Goal: Task Accomplishment & Management: Use online tool/utility

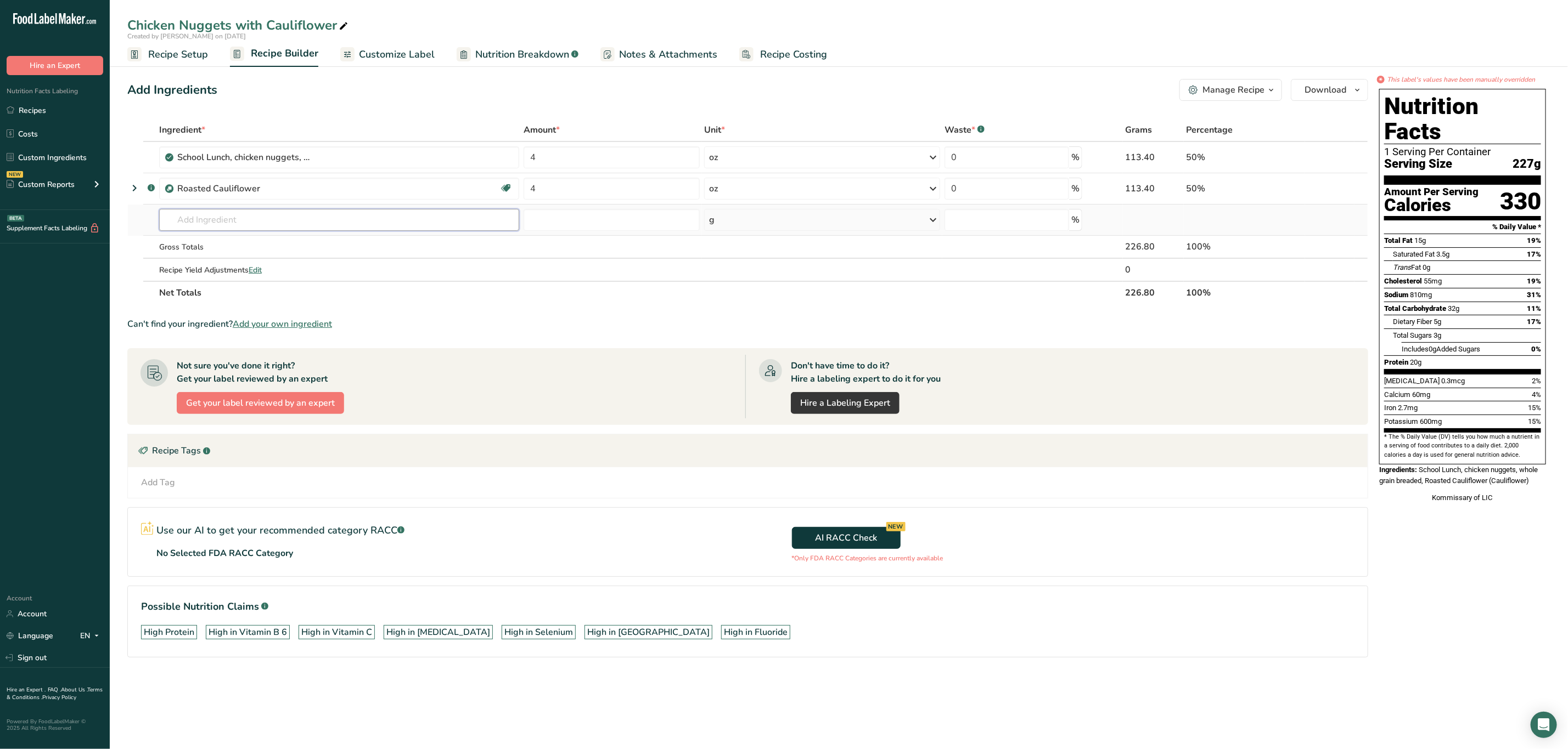
click at [218, 223] on input "text" at bounding box center [339, 220] width 360 height 22
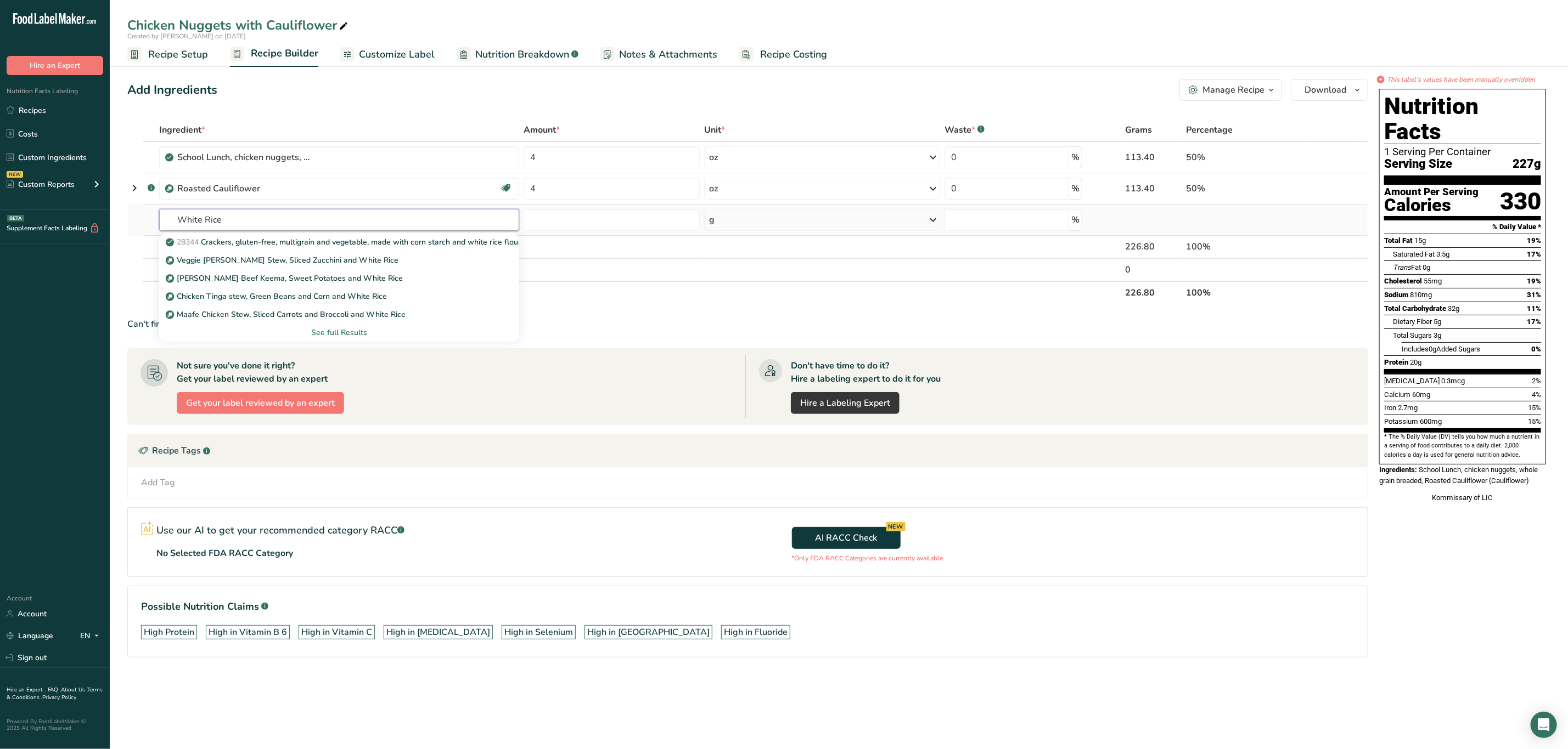
type input "White Rice"
click at [346, 333] on div "See full Results" at bounding box center [339, 332] width 343 height 11
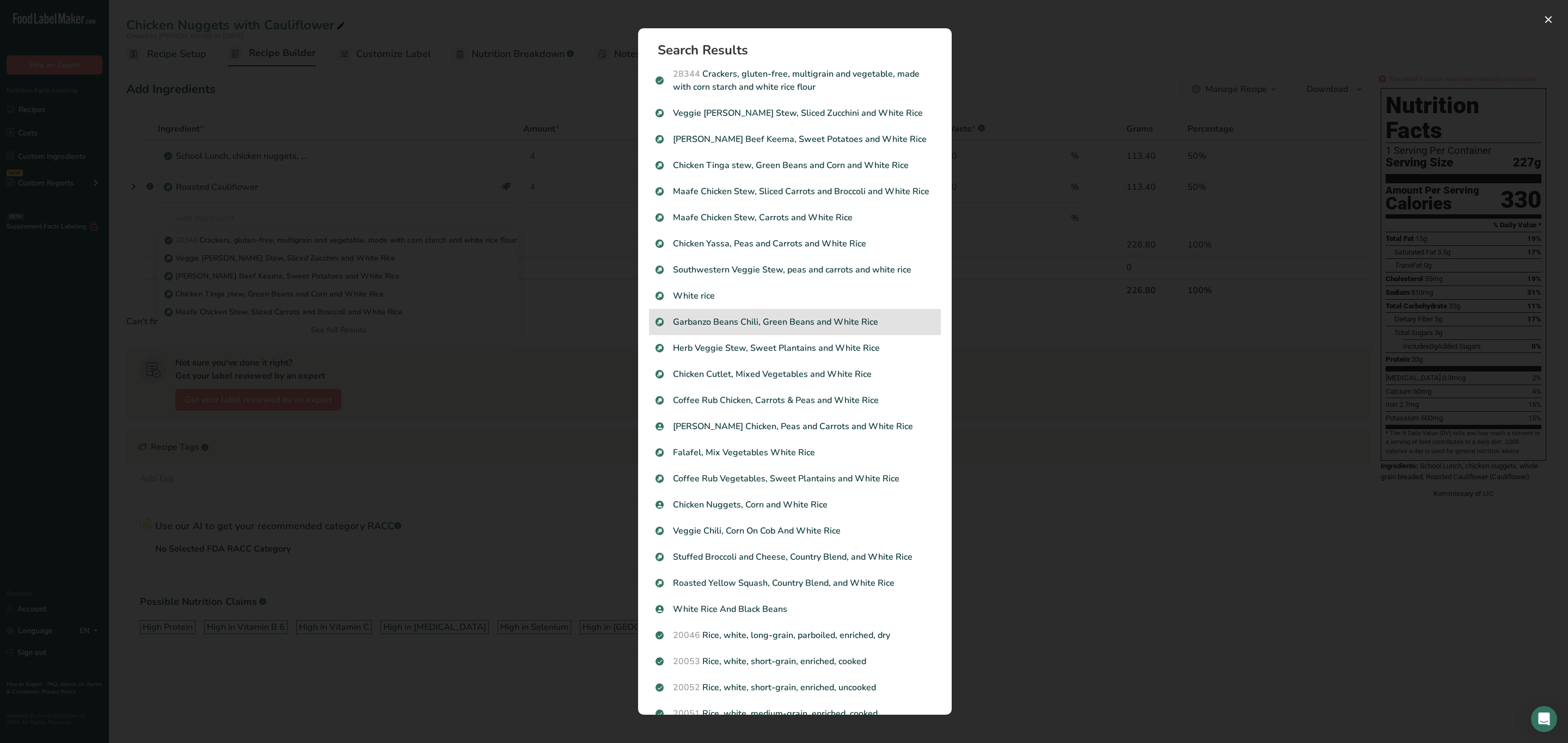
click at [723, 325] on div "Garbanzo Beans Chili, Green Beans and White Rice" at bounding box center [795, 322] width 291 height 27
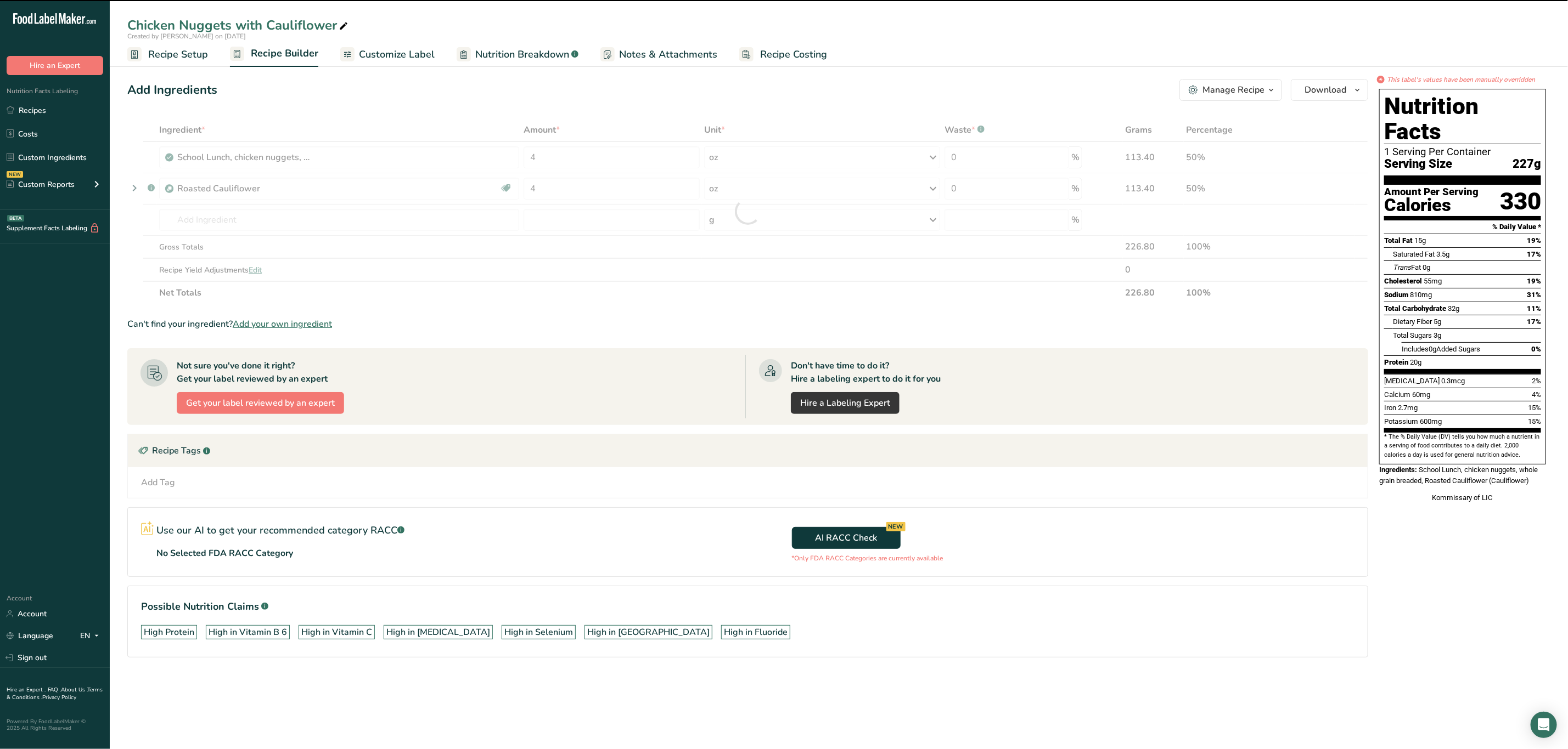
type input "0"
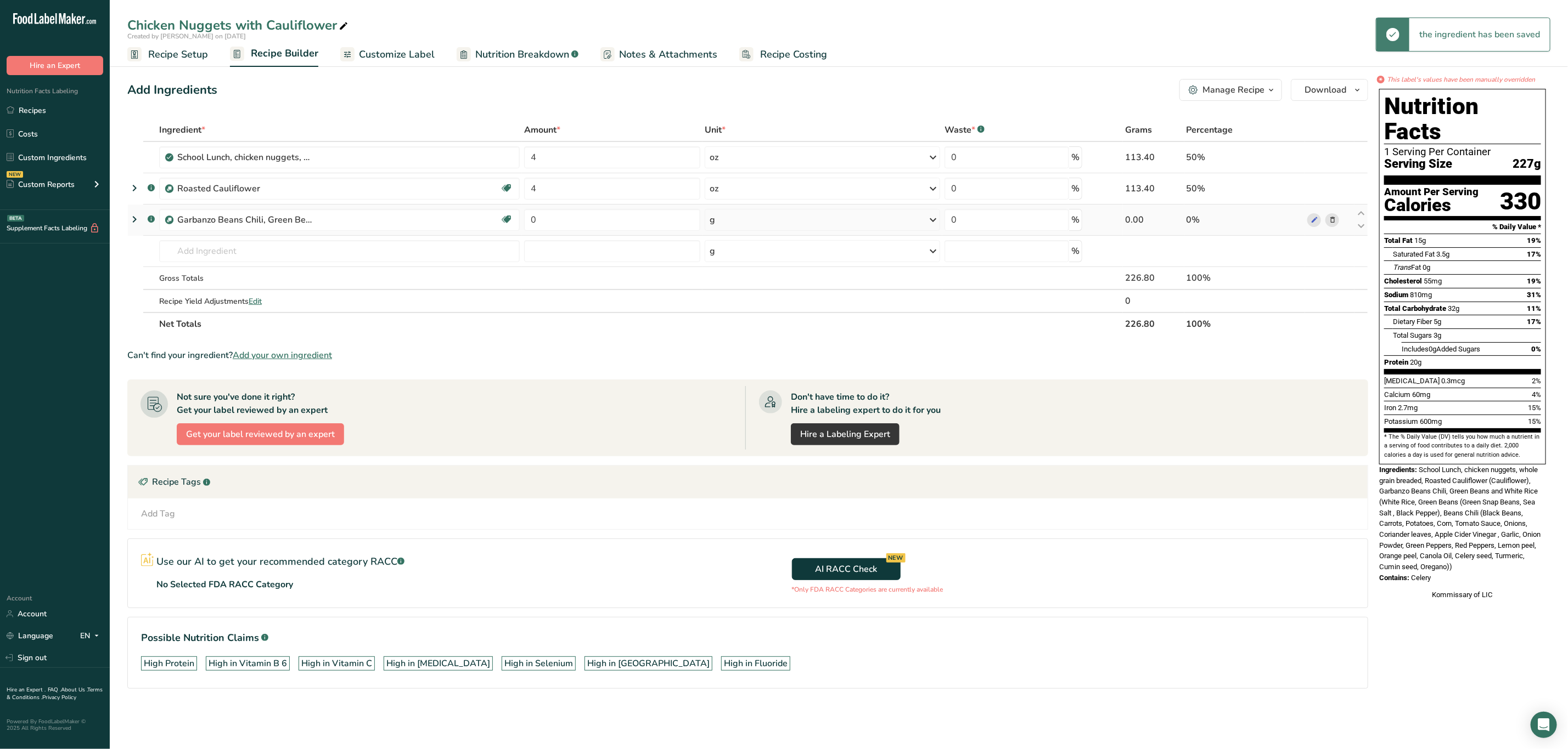
click at [1331, 225] on icon at bounding box center [1332, 220] width 7 height 11
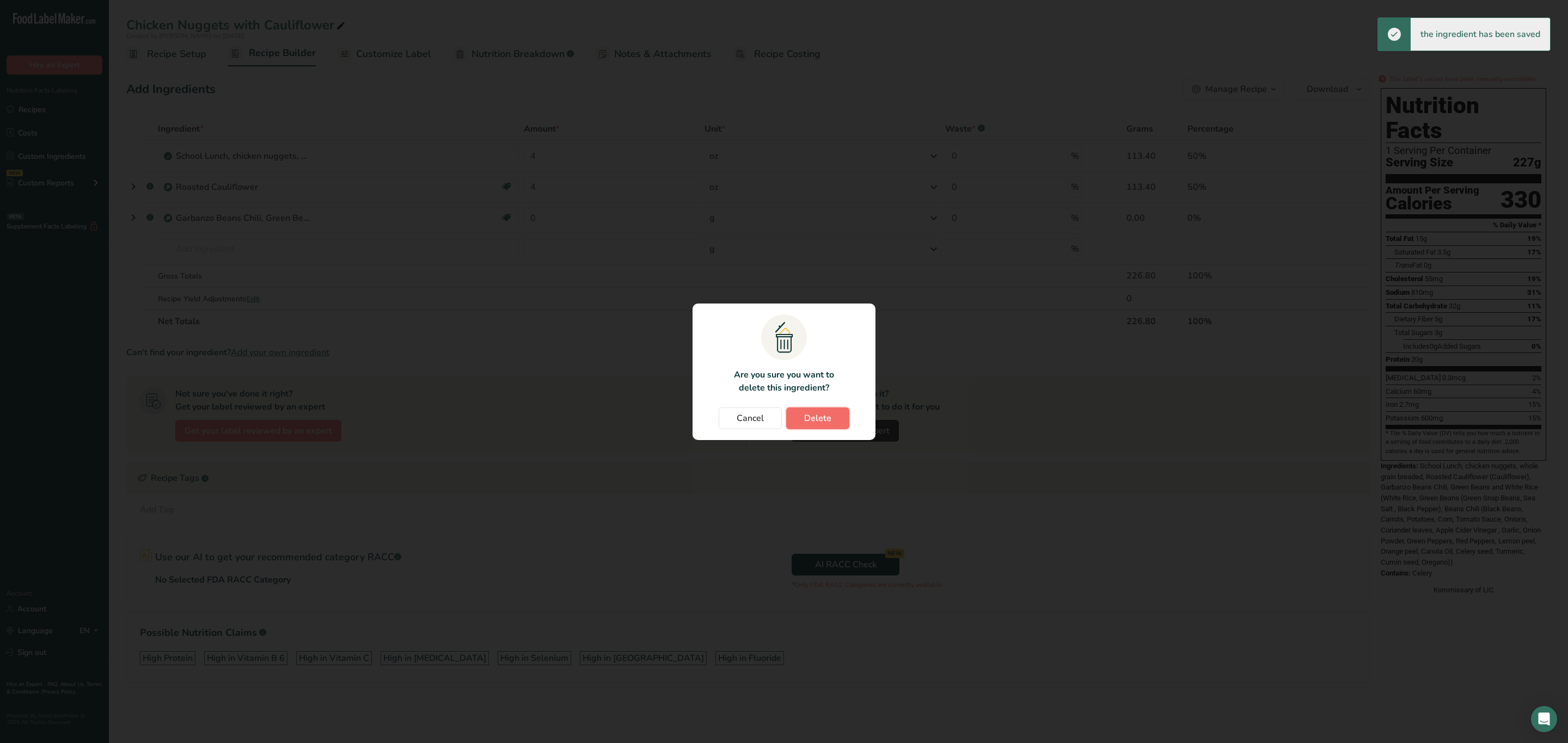
click at [806, 420] on span "Delete" at bounding box center [817, 419] width 27 height 13
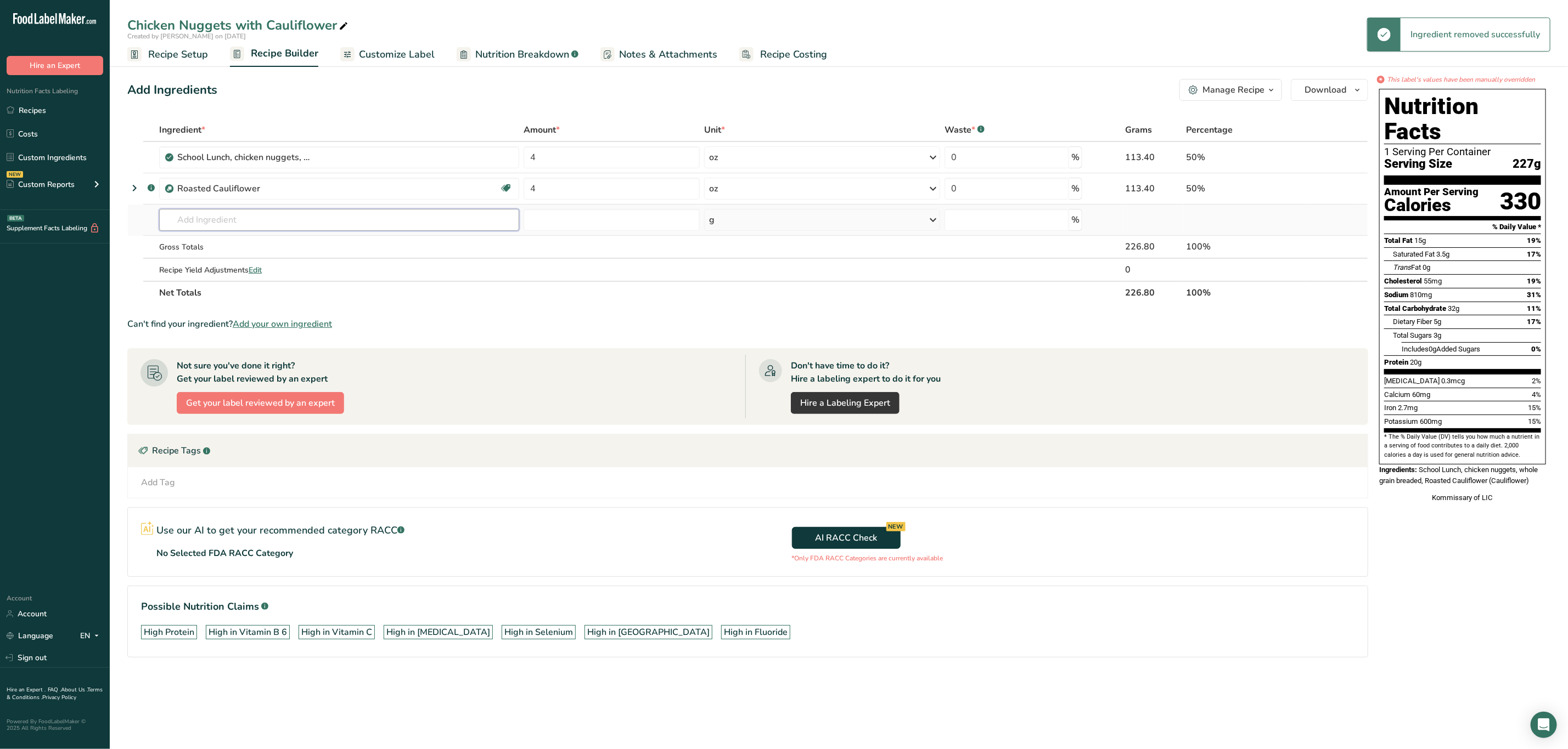
click at [359, 223] on input "text" at bounding box center [339, 220] width 360 height 22
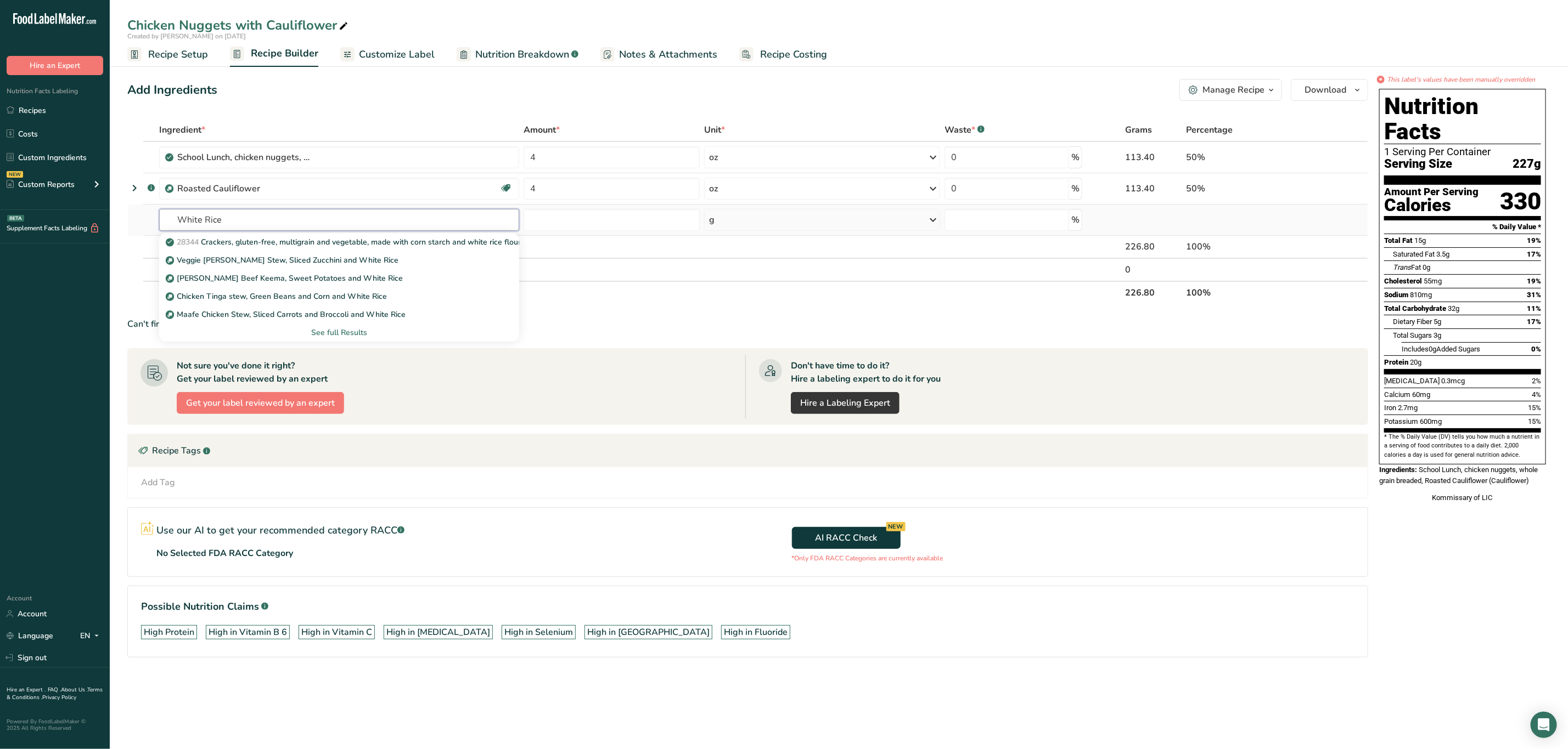
type input "White Rice"
click at [346, 330] on div "See full Results" at bounding box center [339, 332] width 343 height 11
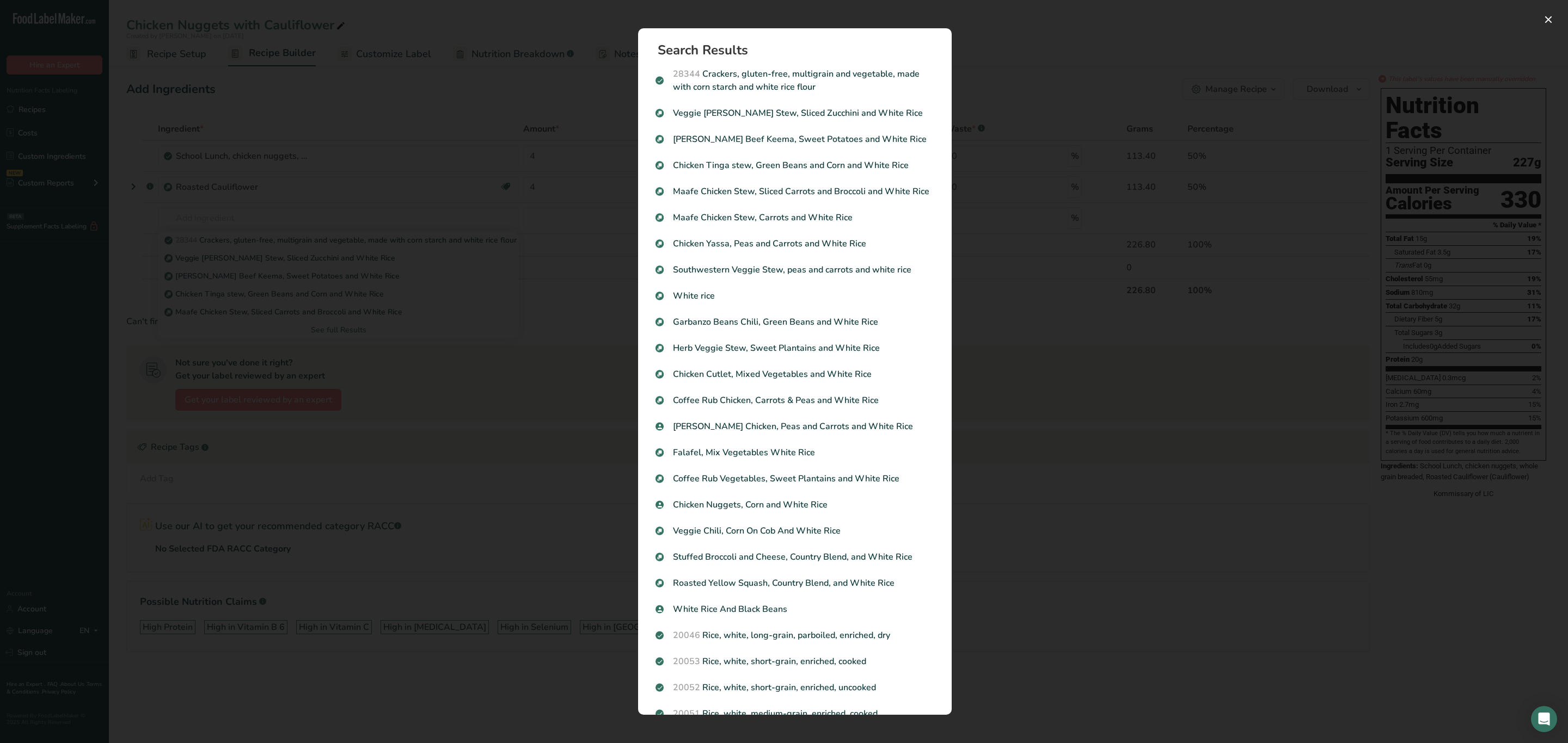
click at [748, 302] on p "White rice" at bounding box center [795, 296] width 279 height 13
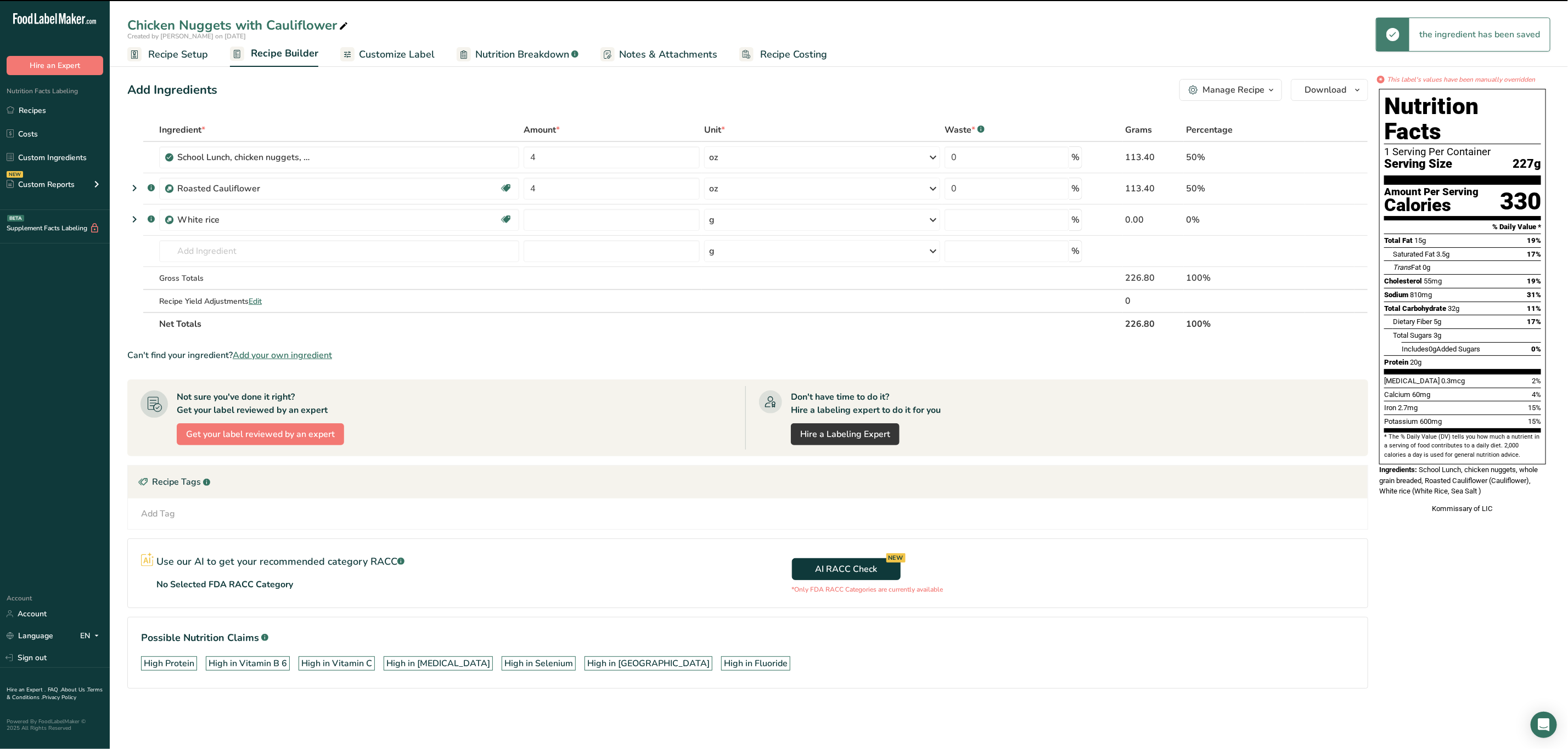
type input "0"
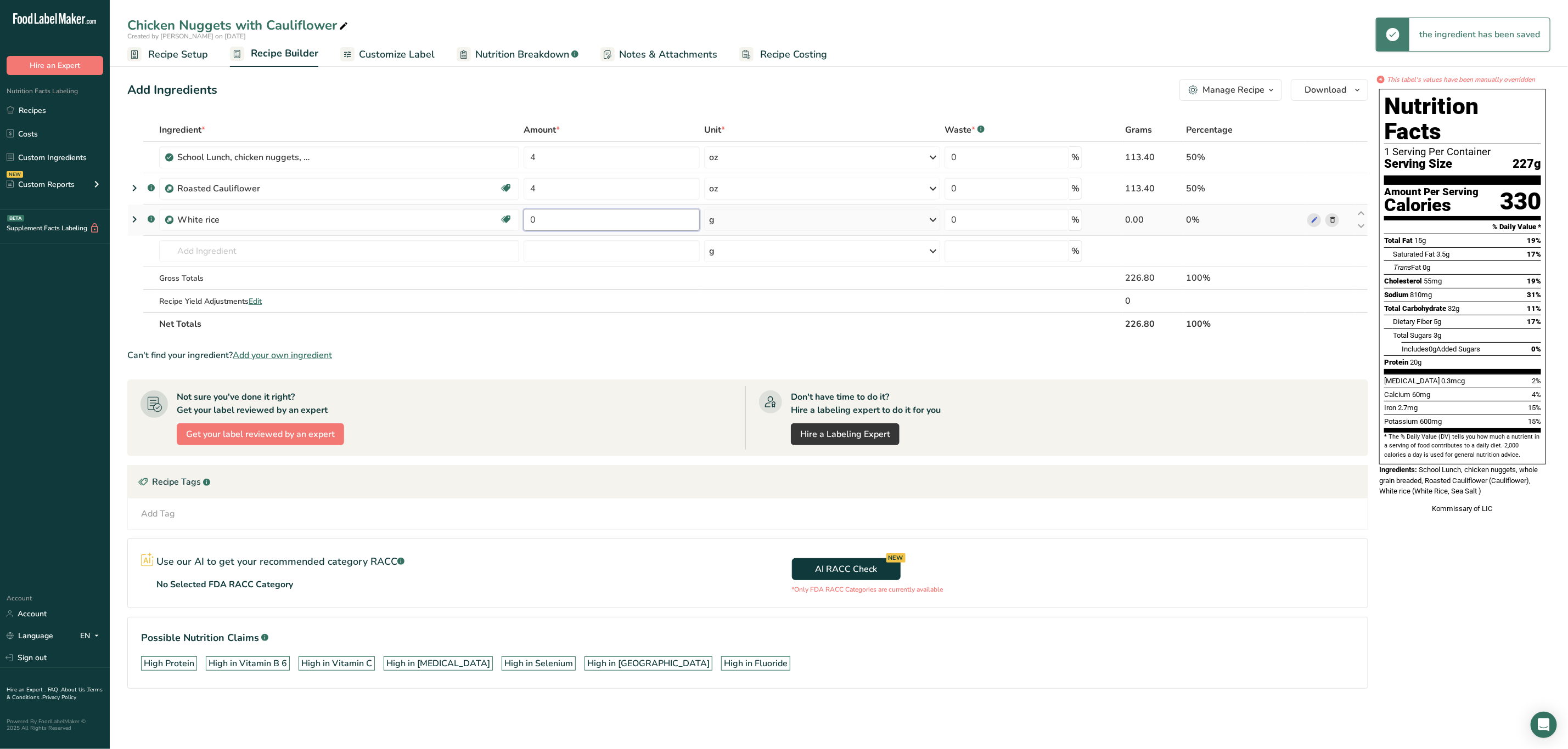
click at [657, 227] on input "0" at bounding box center [612, 220] width 176 height 22
type input "6"
click at [808, 219] on div "Ingredient * Amount * Unit * Waste * .a-a{fill:#347362;}.b-a{fill:#fff;} Grams …" at bounding box center [748, 226] width 1241 height 217
click at [808, 219] on div "g" at bounding box center [821, 220] width 236 height 22
click at [736, 309] on div "See more" at bounding box center [757, 307] width 92 height 11
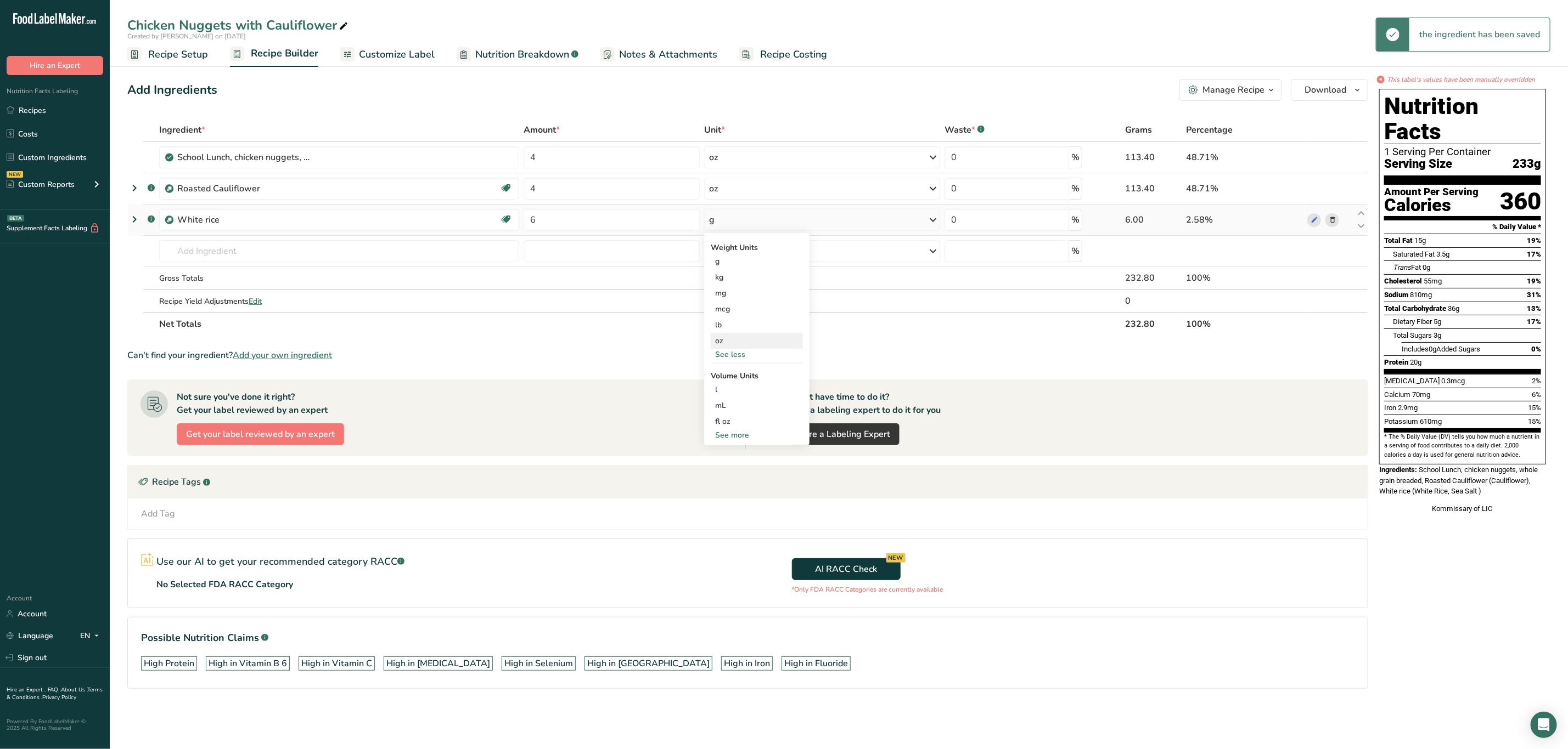
click at [728, 343] on div "oz" at bounding box center [757, 341] width 92 height 16
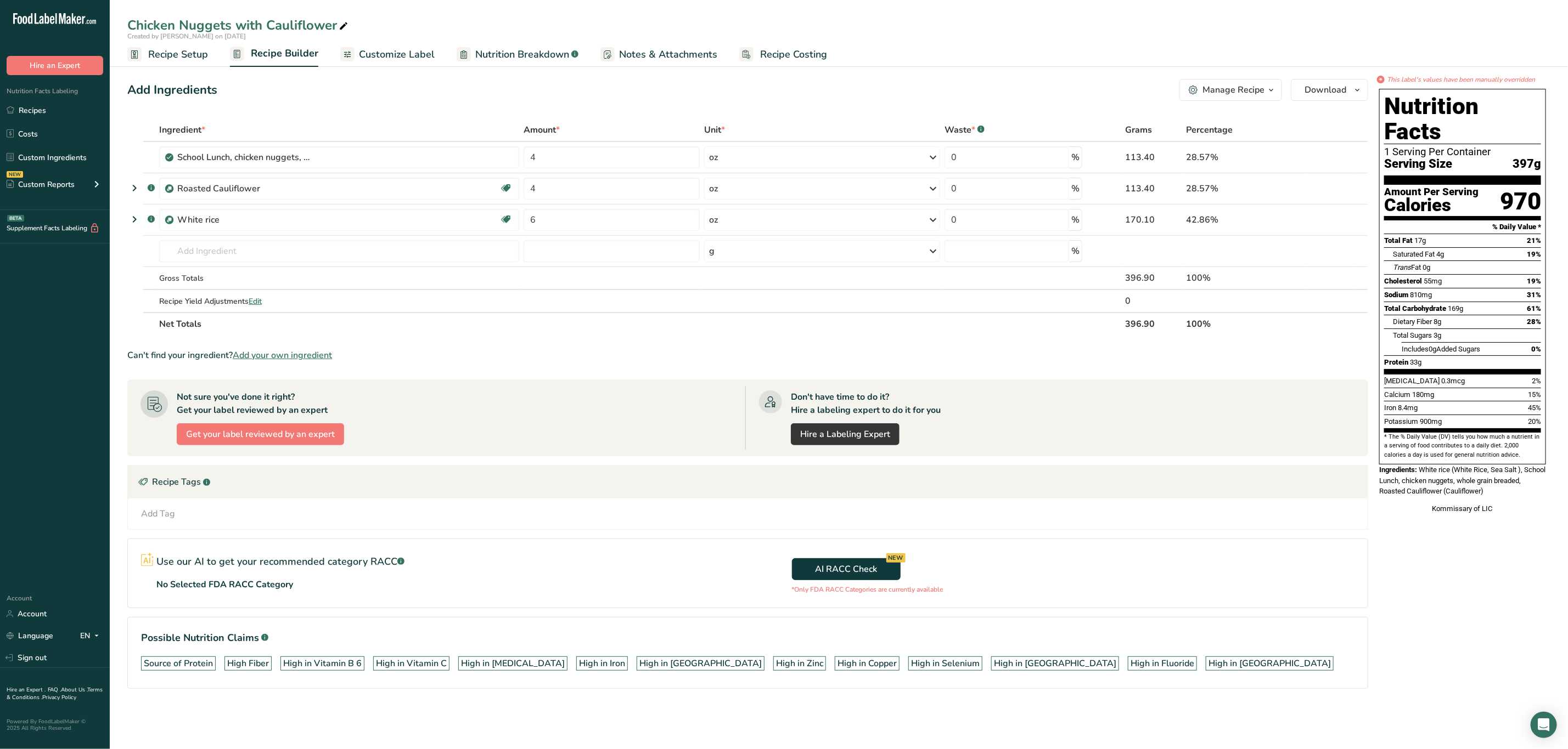
click at [338, 19] on icon at bounding box center [343, 26] width 10 height 16
type input "Chicken Nuggets with Cauliflower and White Rice"
click at [762, 330] on th "Net Totals" at bounding box center [639, 323] width 966 height 23
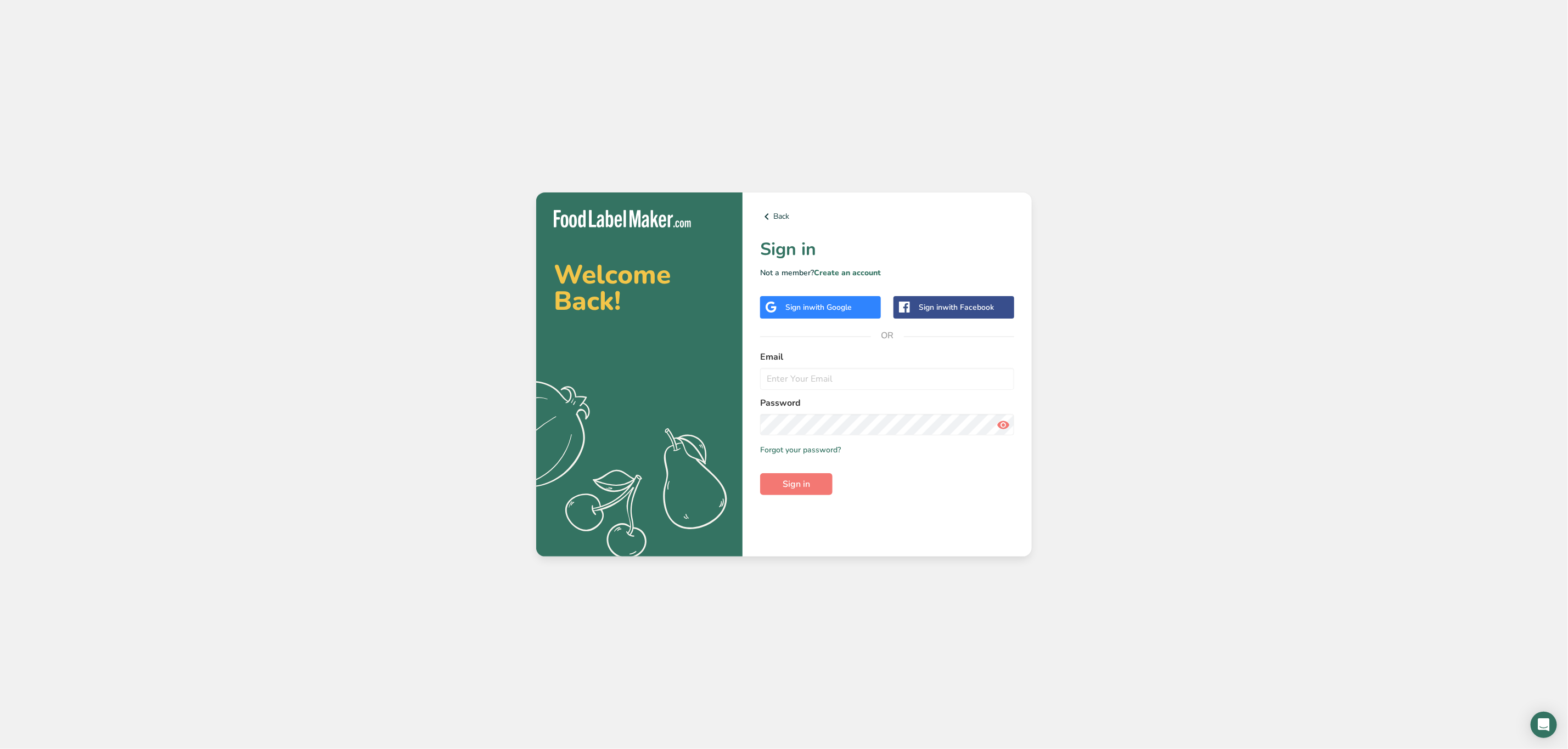
click at [846, 393] on form "Email Password Remember me Forgot your password? Sign in" at bounding box center [887, 423] width 254 height 145
click at [830, 374] on input "email" at bounding box center [887, 380] width 254 height 22
type input "kimberly.felipe@kommissary.com"
click at [832, 474] on button "Sign in" at bounding box center [796, 485] width 72 height 22
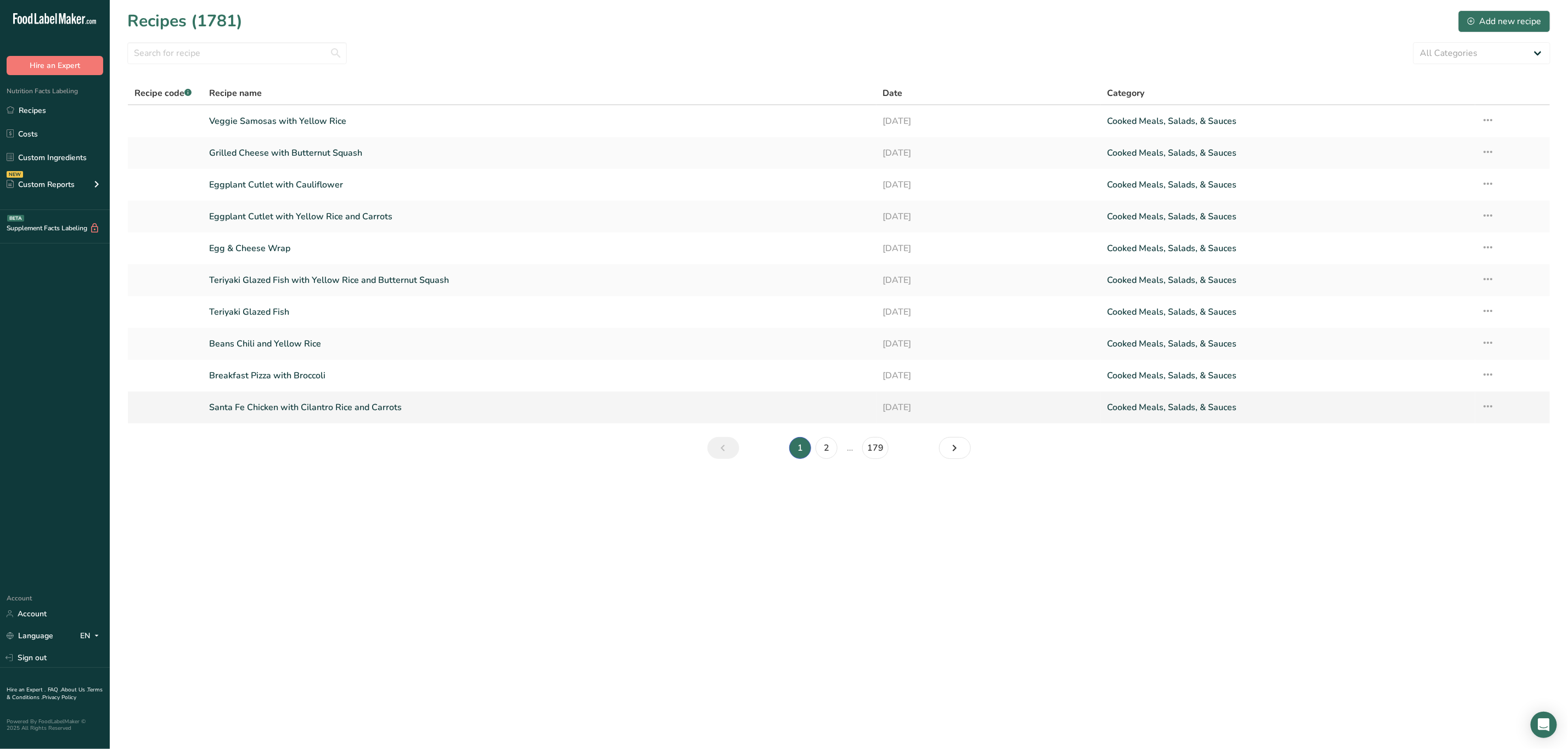
click at [324, 407] on link "Santa Fe Chicken with Cilantro Rice and Carrots" at bounding box center [539, 407] width 661 height 23
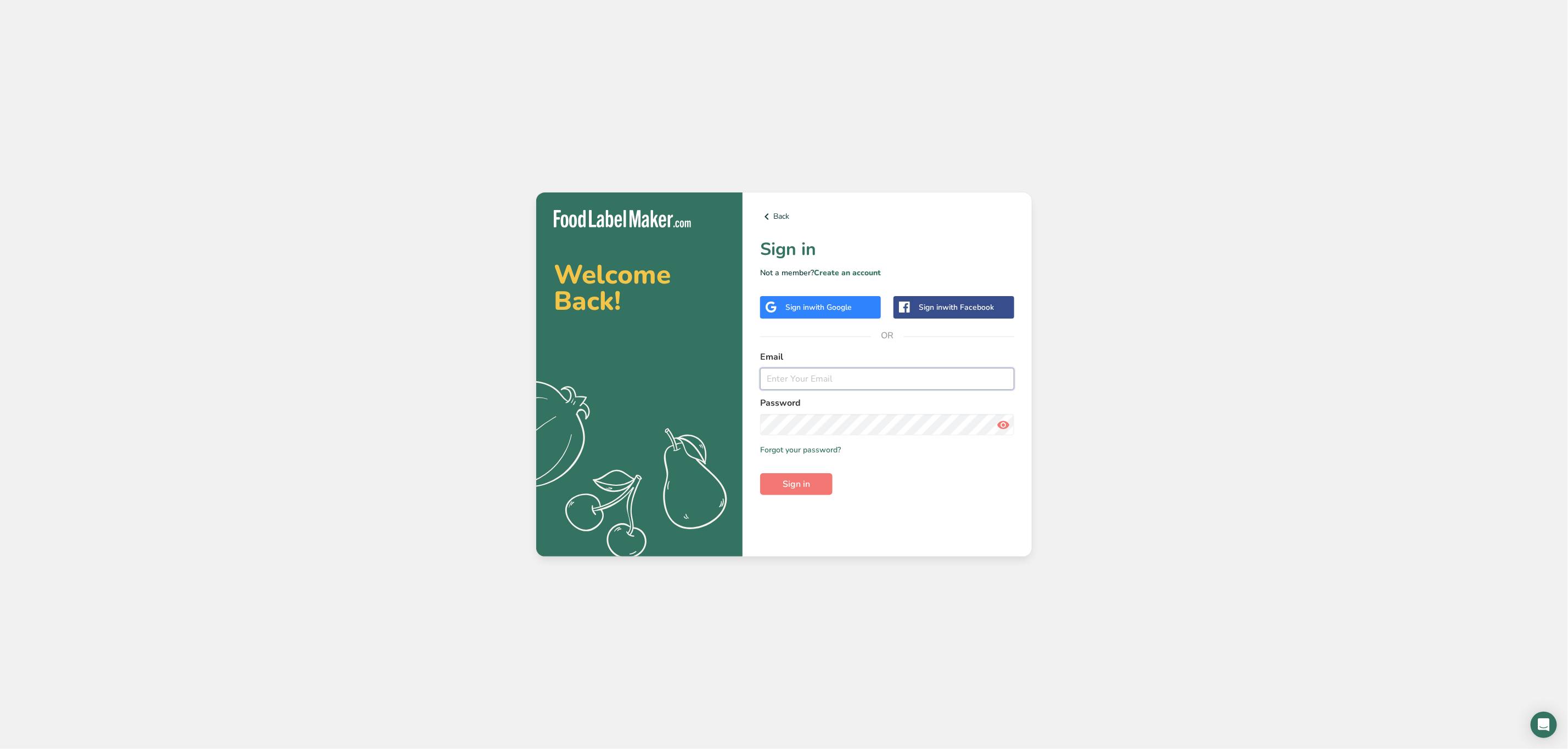
click at [859, 372] on input "email" at bounding box center [887, 380] width 254 height 22
type input "[PERSON_NAME][EMAIL_ADDRESS][PERSON_NAME][DOMAIN_NAME]"
click at [827, 486] on button "Sign in" at bounding box center [796, 485] width 72 height 22
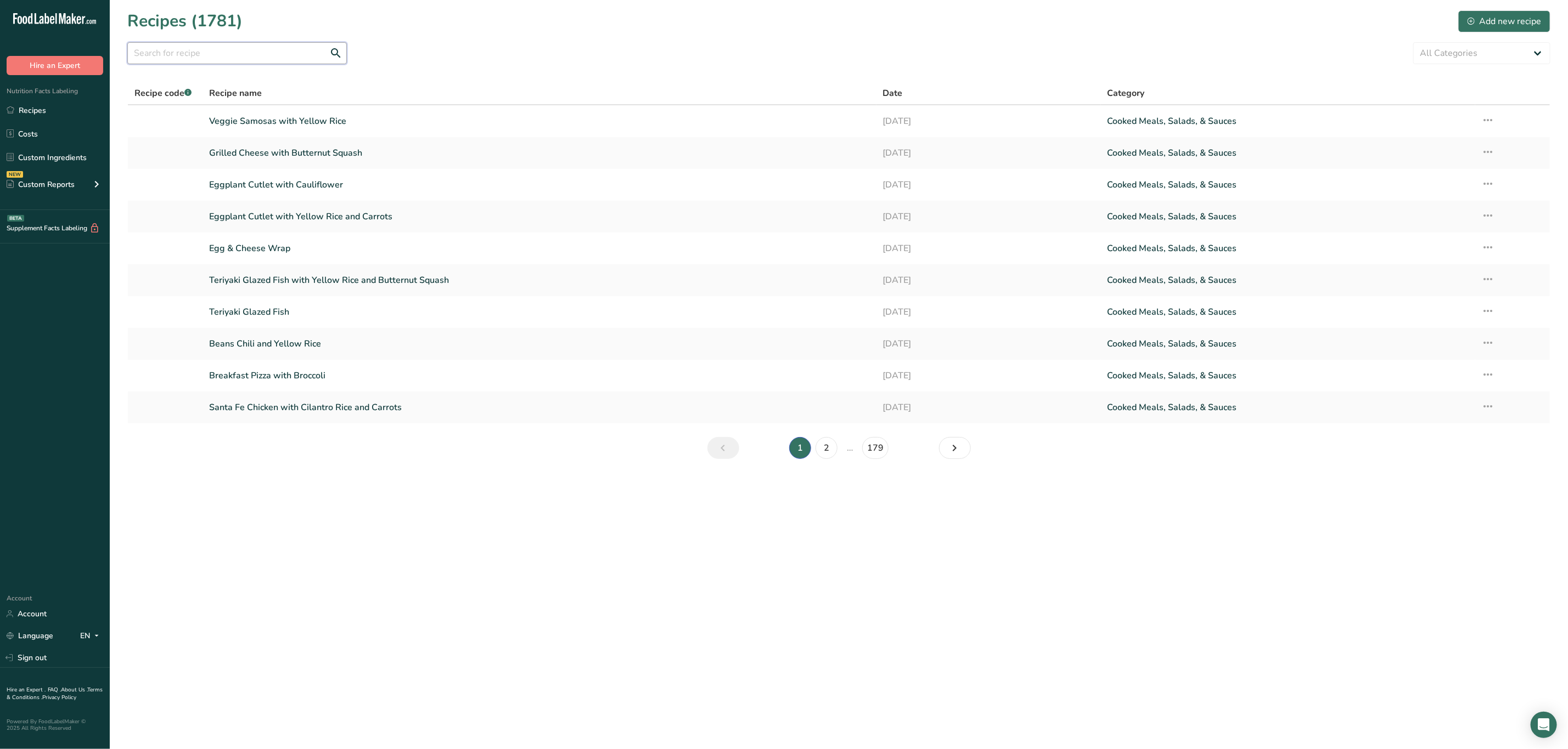
click at [221, 48] on input "text" at bounding box center [237, 54] width 220 height 22
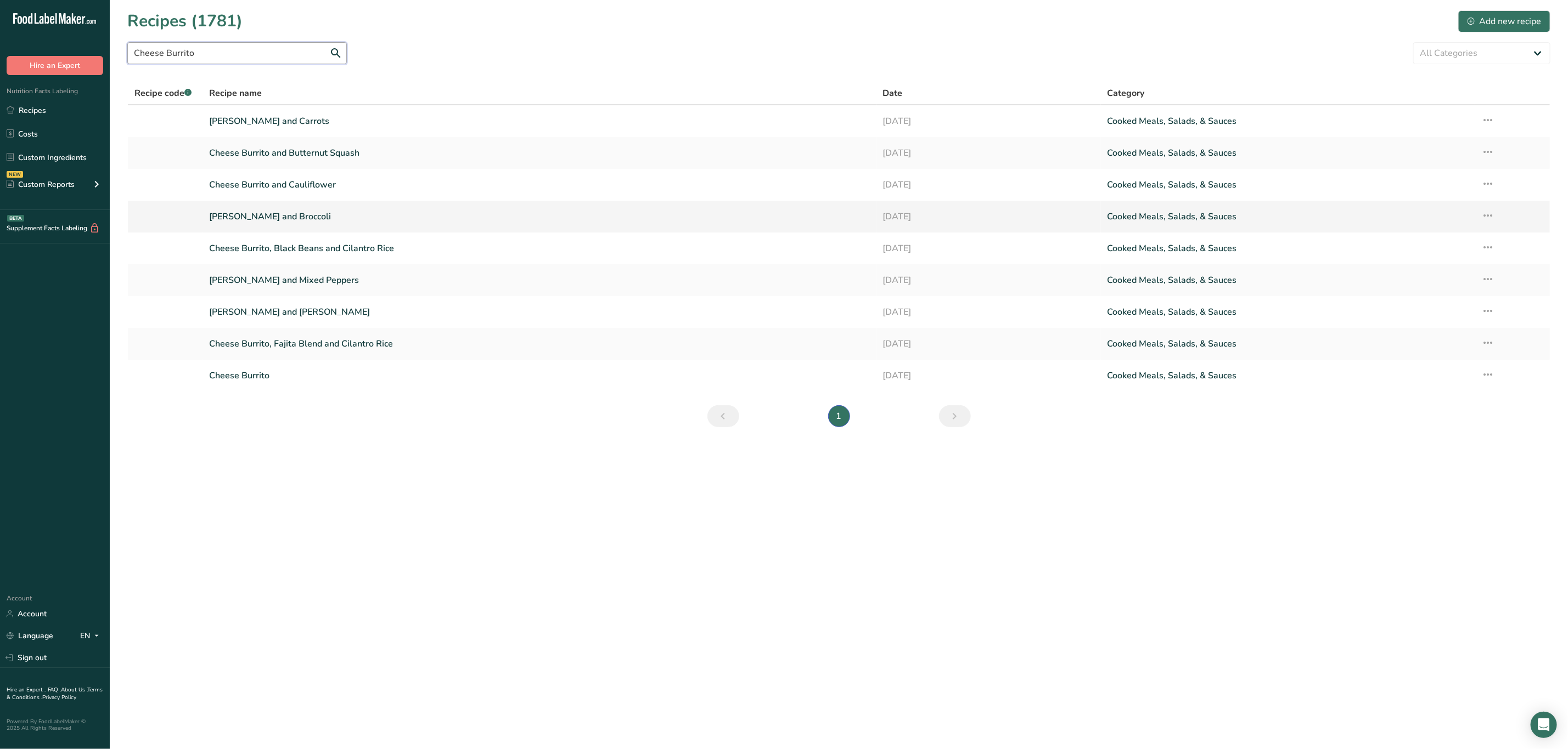
type input "Cheese Burrito"
click at [300, 217] on link "Cheese Burrito and Broccoli" at bounding box center [539, 216] width 661 height 23
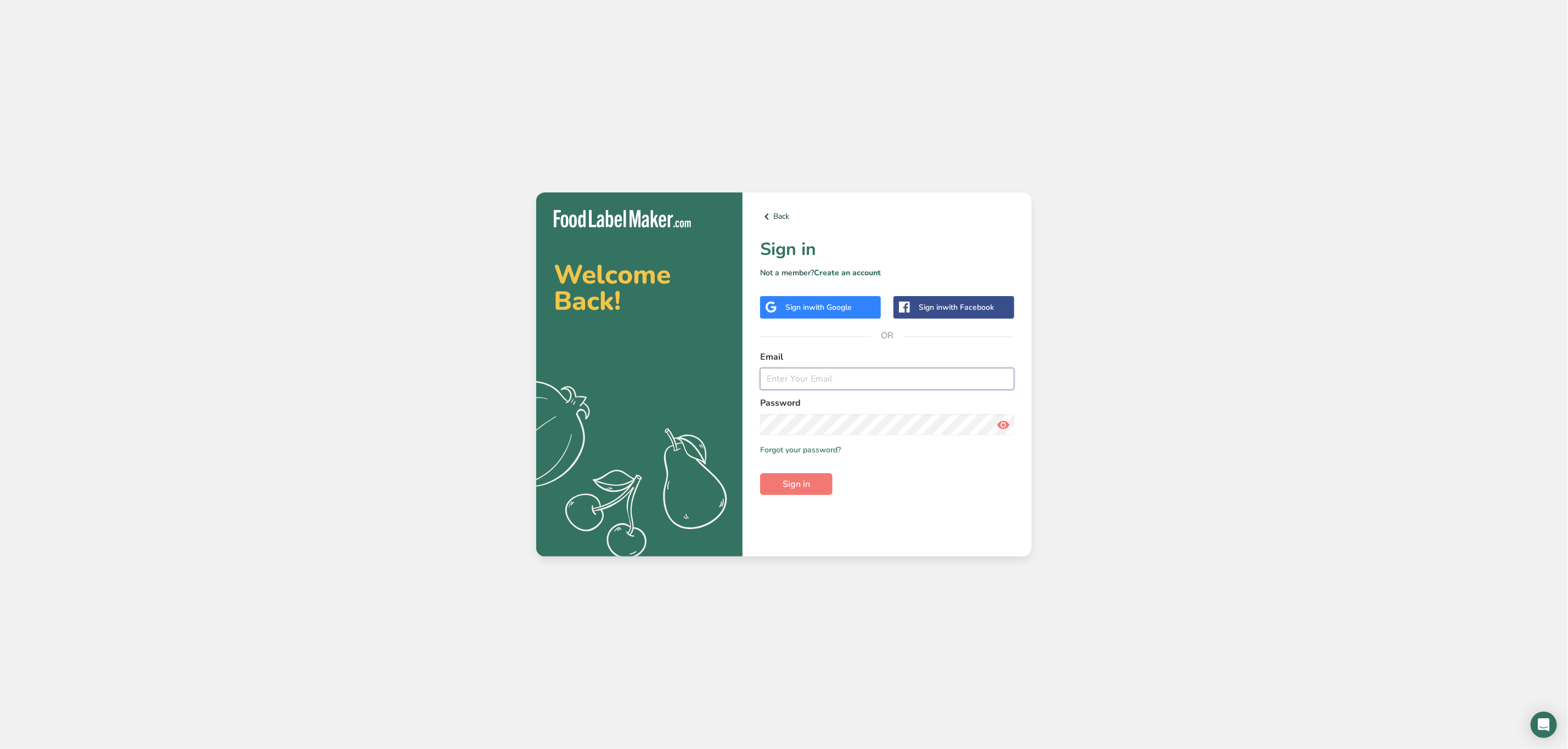
click at [867, 374] on input "email" at bounding box center [887, 380] width 254 height 22
type input "[PERSON_NAME][EMAIL_ADDRESS][PERSON_NAME][DOMAIN_NAME]"
click at [807, 474] on button "Sign in" at bounding box center [796, 485] width 72 height 22
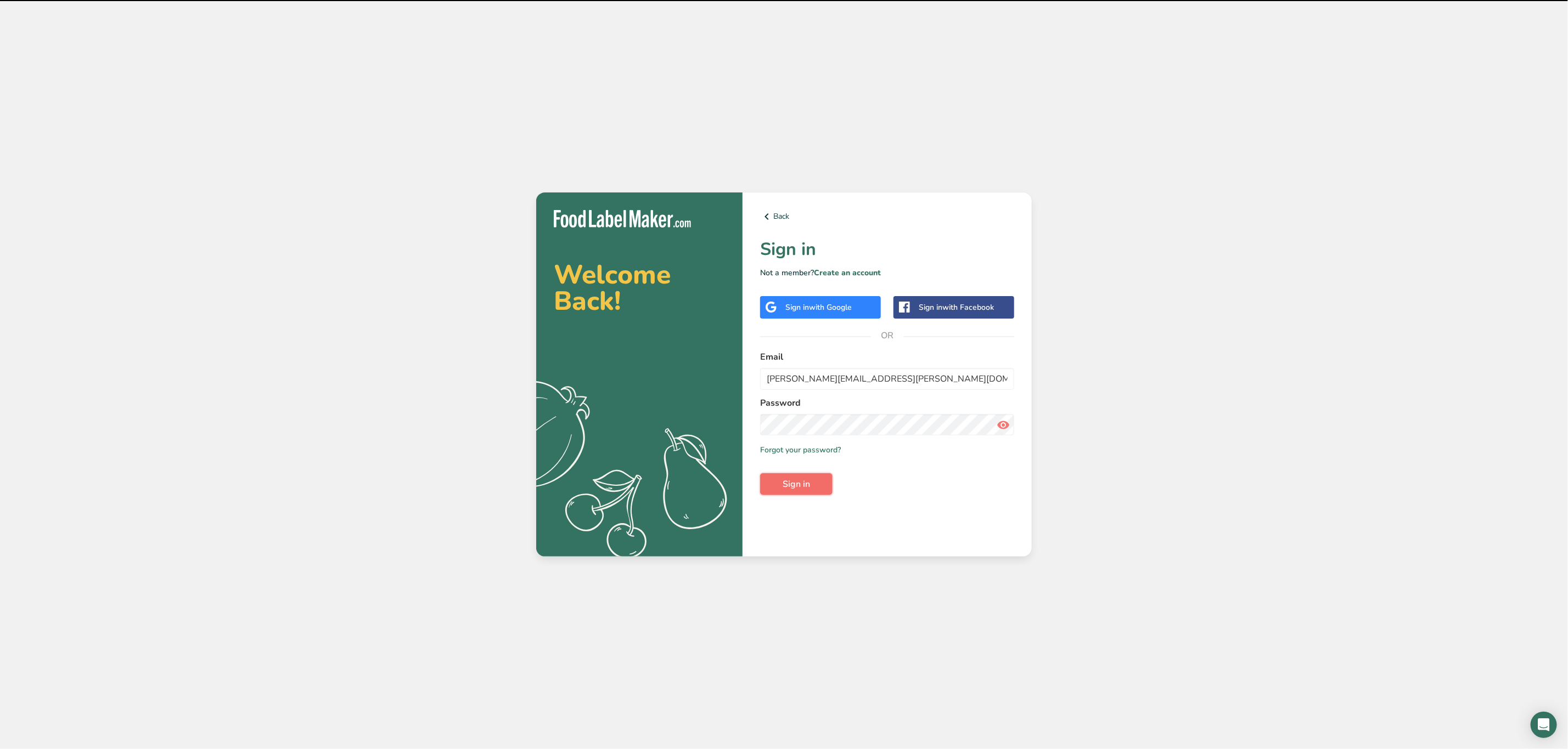
click at [826, 484] on button "Sign in" at bounding box center [796, 485] width 72 height 22
click at [821, 486] on button "Sign in" at bounding box center [796, 485] width 72 height 22
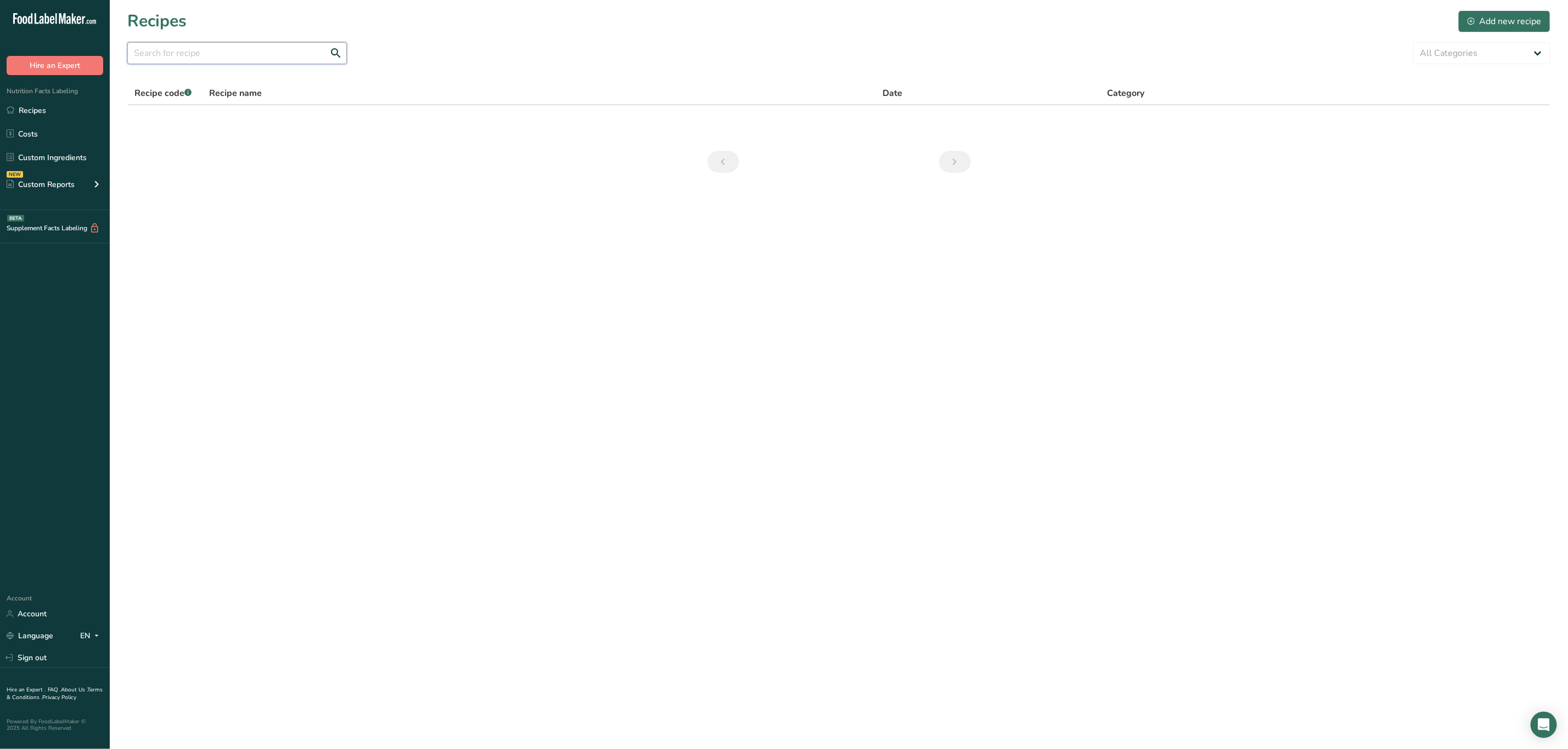
click at [236, 49] on input "text" at bounding box center [237, 54] width 220 height 22
type input "[PERSON_NAME]"
click at [53, 106] on link "Recipes" at bounding box center [55, 110] width 110 height 21
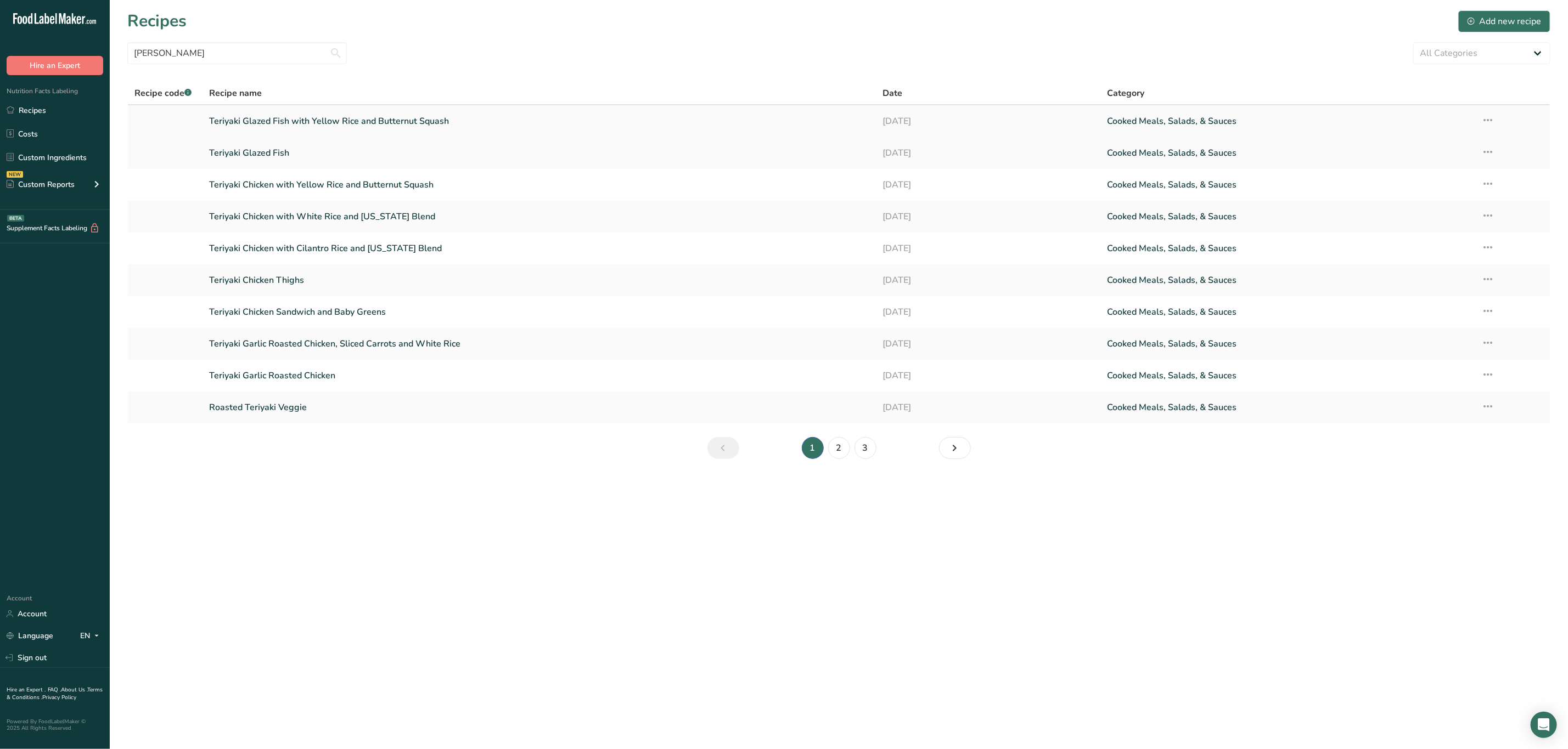
click at [351, 119] on link "Teriyaki Glazed Fish with Yellow Rice and Butternut Squash" at bounding box center [539, 121] width 661 height 23
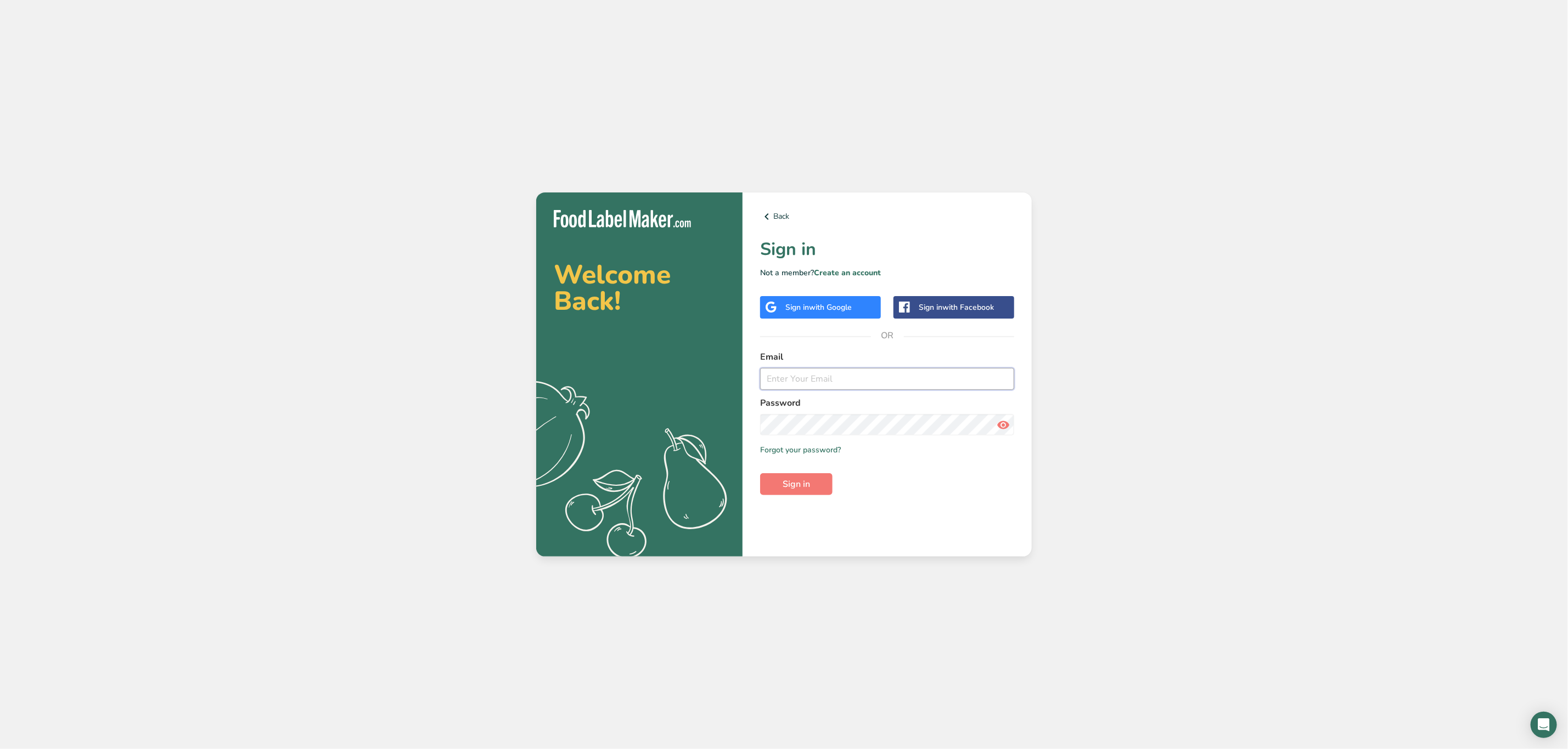
click at [909, 385] on input "email" at bounding box center [887, 380] width 254 height 22
type input "[PERSON_NAME][EMAIL_ADDRESS][PERSON_NAME][DOMAIN_NAME]"
click at [790, 474] on button "Sign in" at bounding box center [796, 485] width 72 height 22
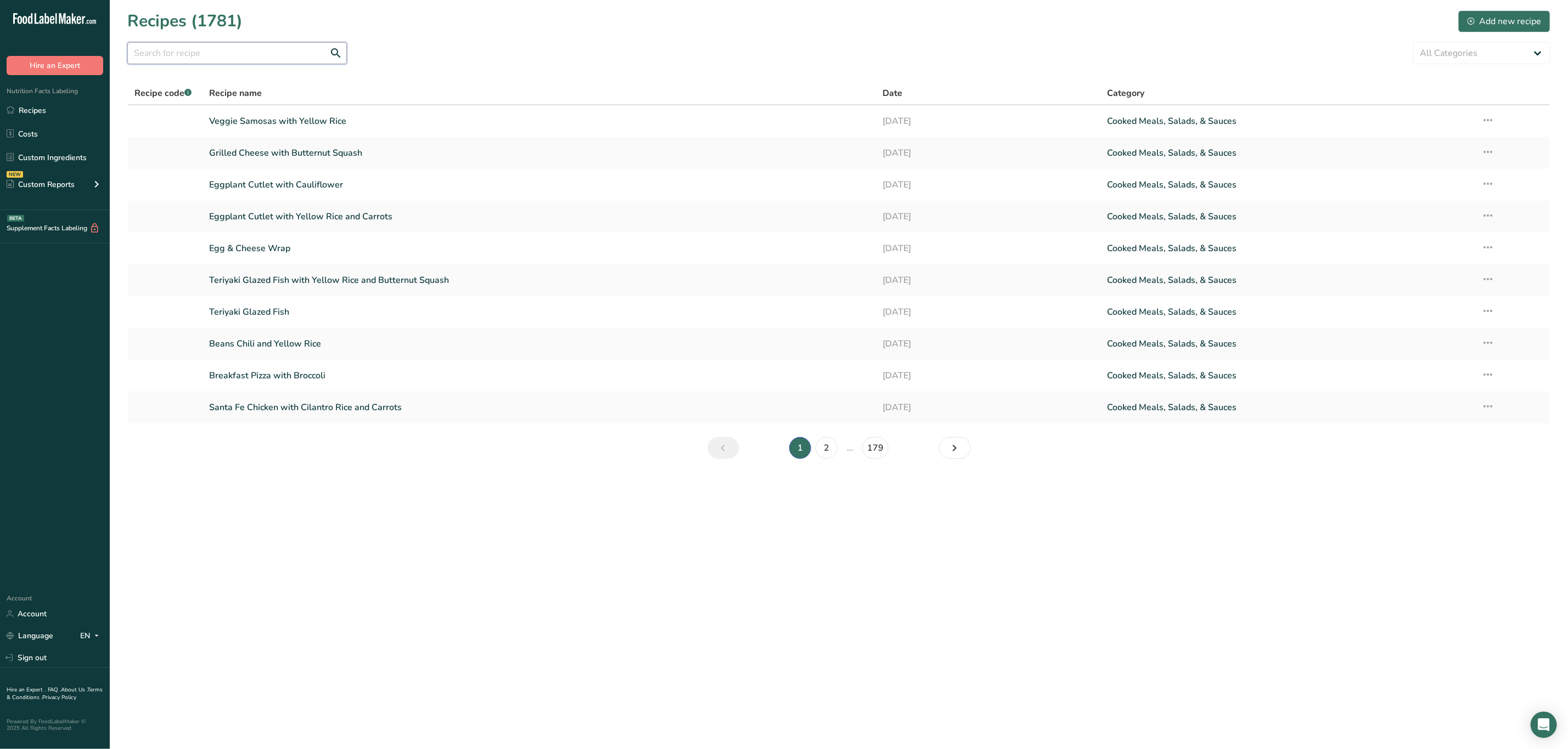
click at [261, 63] on input "text" at bounding box center [237, 54] width 220 height 22
click at [310, 153] on link "Grilled Cheese with Butternut Squash" at bounding box center [539, 152] width 661 height 23
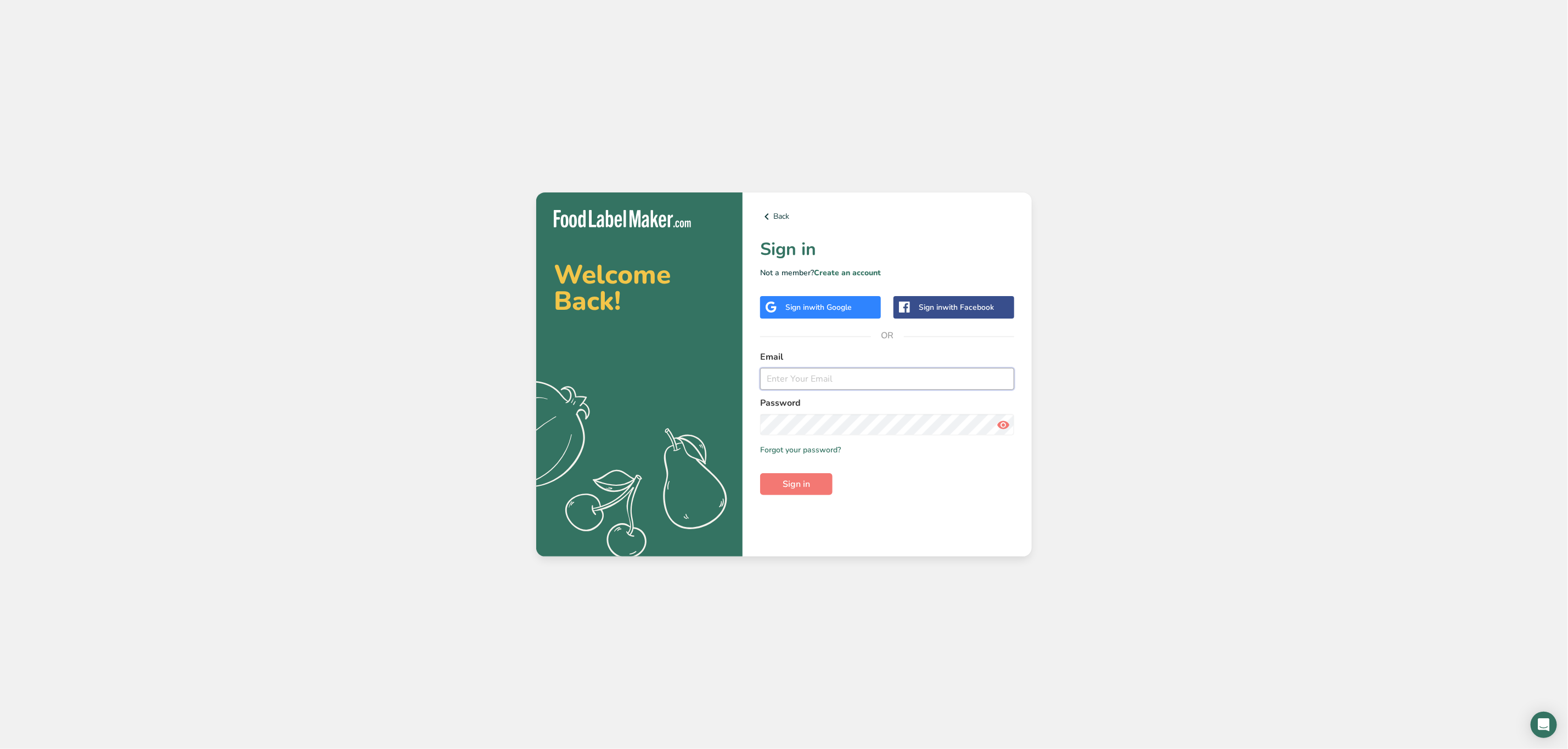
drag, startPoint x: 808, startPoint y: 387, endPoint x: 810, endPoint y: 404, distance: 17.1
click at [808, 387] on input "email" at bounding box center [887, 380] width 254 height 22
type input "kimberly.felipe@kommissary.com"
click at [821, 481] on button "Sign in" at bounding box center [796, 485] width 72 height 22
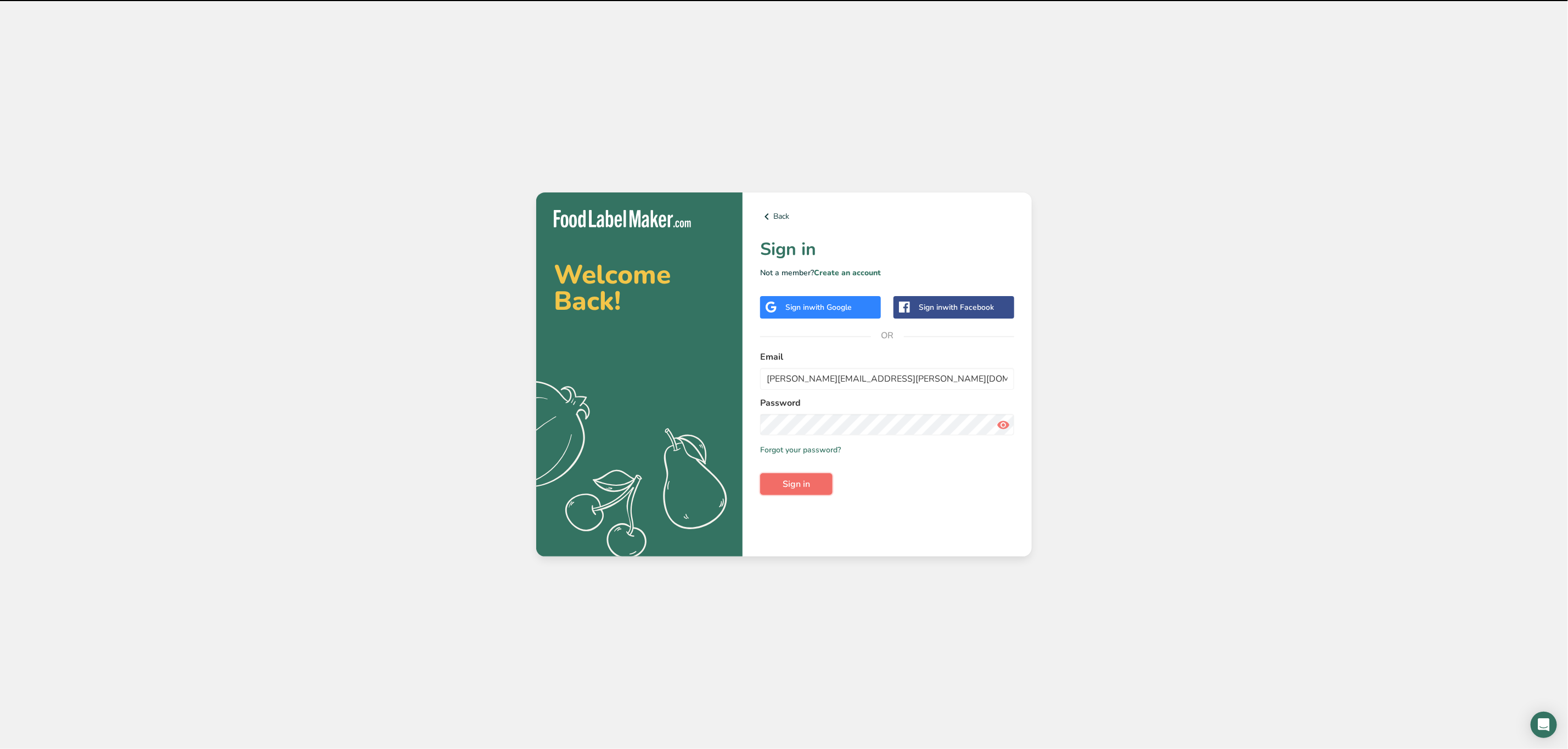
click at [808, 489] on span "Sign in" at bounding box center [796, 484] width 28 height 13
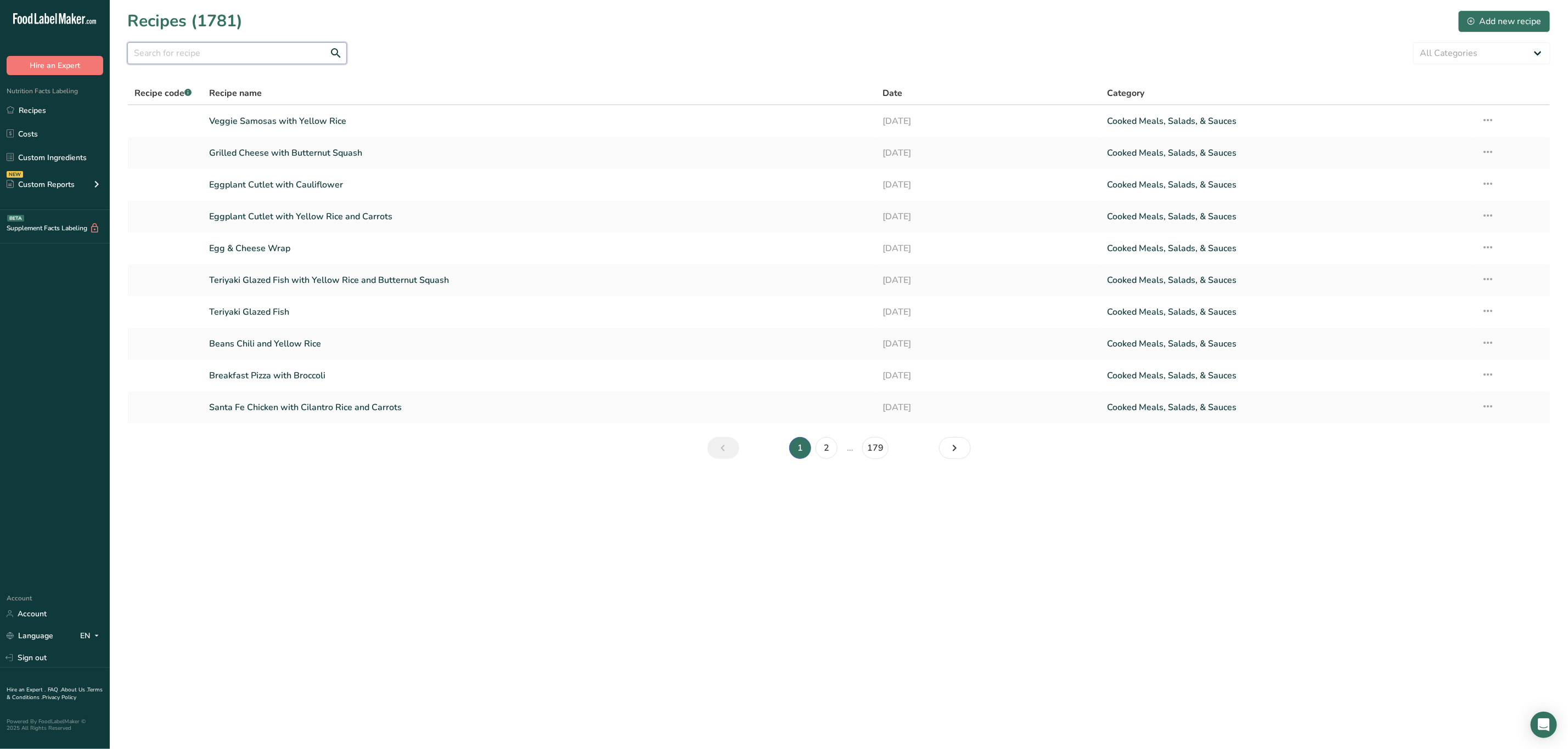
click at [255, 51] on input "text" at bounding box center [237, 54] width 220 height 22
type input "Z"
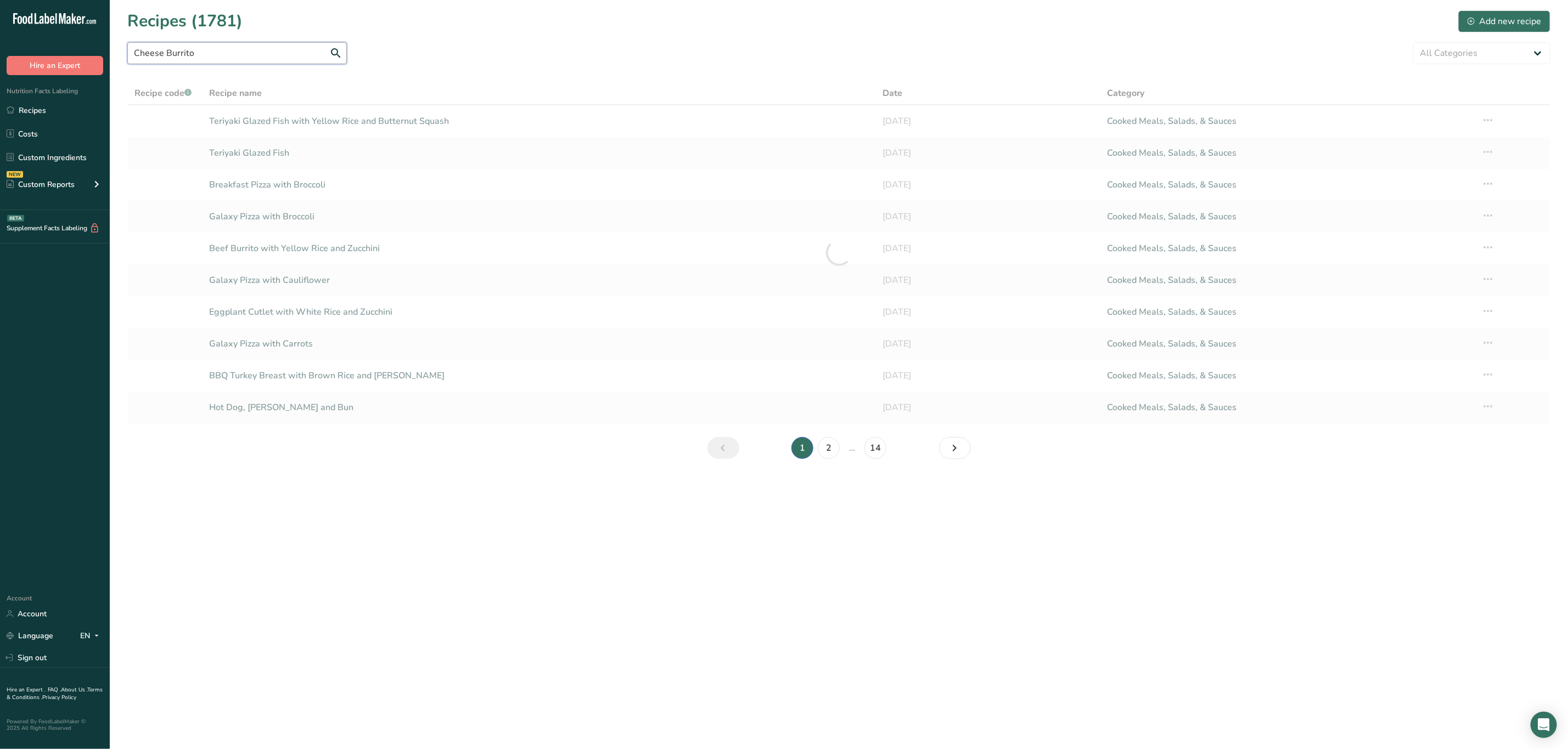
type input "Cheese Burrito"
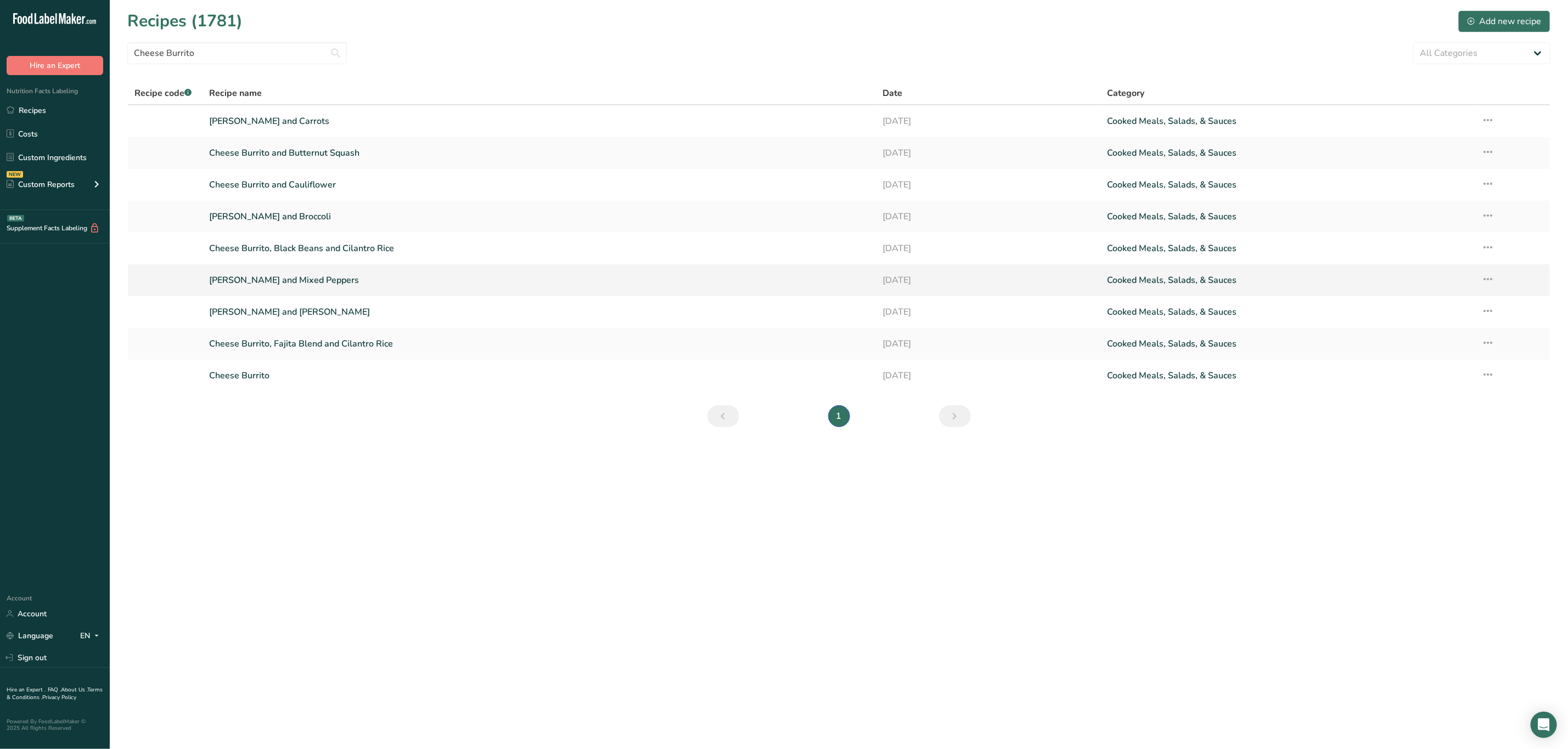
drag, startPoint x: 301, startPoint y: 306, endPoint x: 308, endPoint y: 292, distance: 15.7
click at [300, 305] on link "Cheese Burrito and Zucchini" at bounding box center [539, 311] width 661 height 23
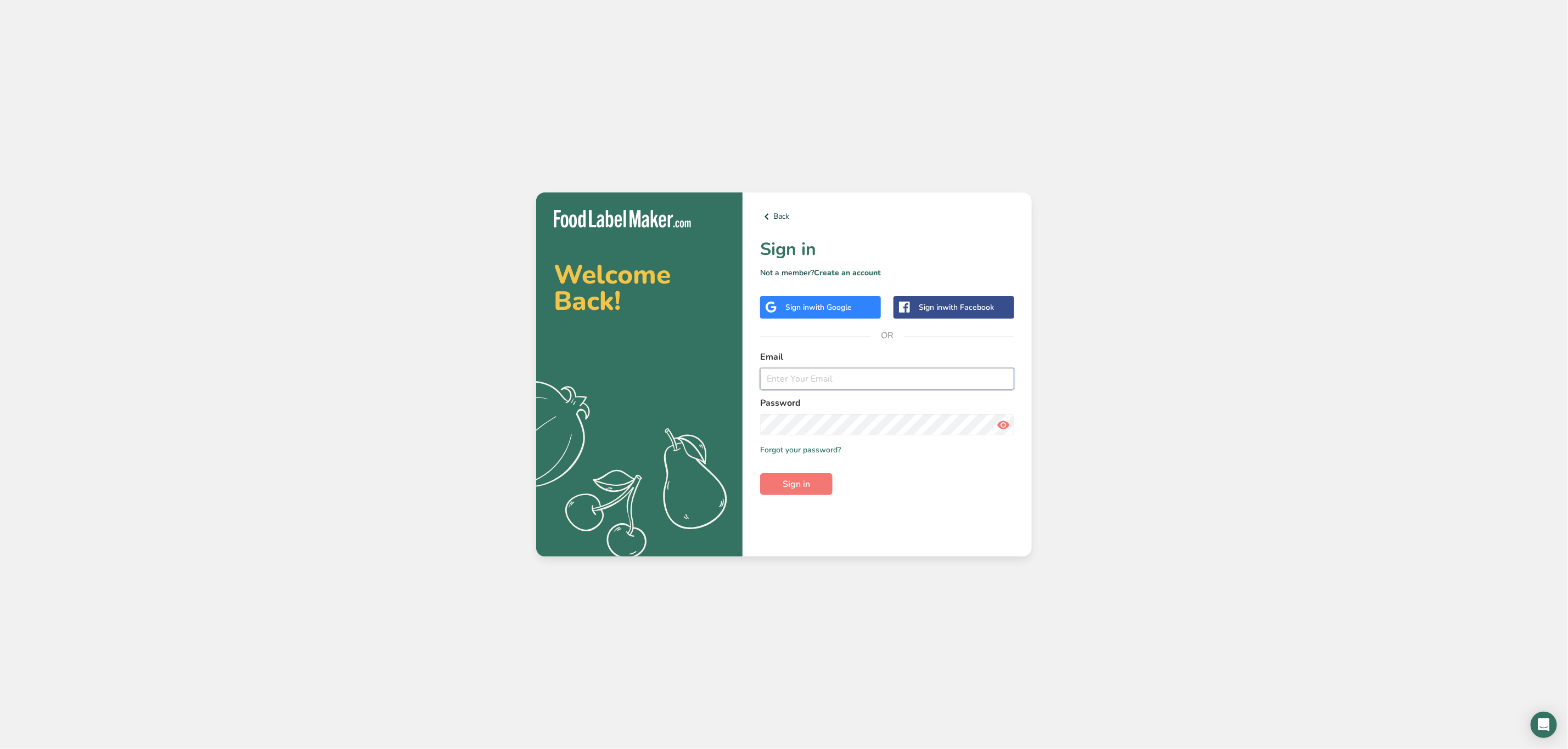
drag, startPoint x: 821, startPoint y: 371, endPoint x: 823, endPoint y: 387, distance: 16.1
click at [821, 371] on input "email" at bounding box center [887, 380] width 254 height 22
type input "[PERSON_NAME][EMAIL_ADDRESS][PERSON_NAME][DOMAIN_NAME]"
click at [805, 482] on span "Sign in" at bounding box center [796, 484] width 28 height 13
click at [823, 488] on button "Sign in" at bounding box center [796, 485] width 72 height 22
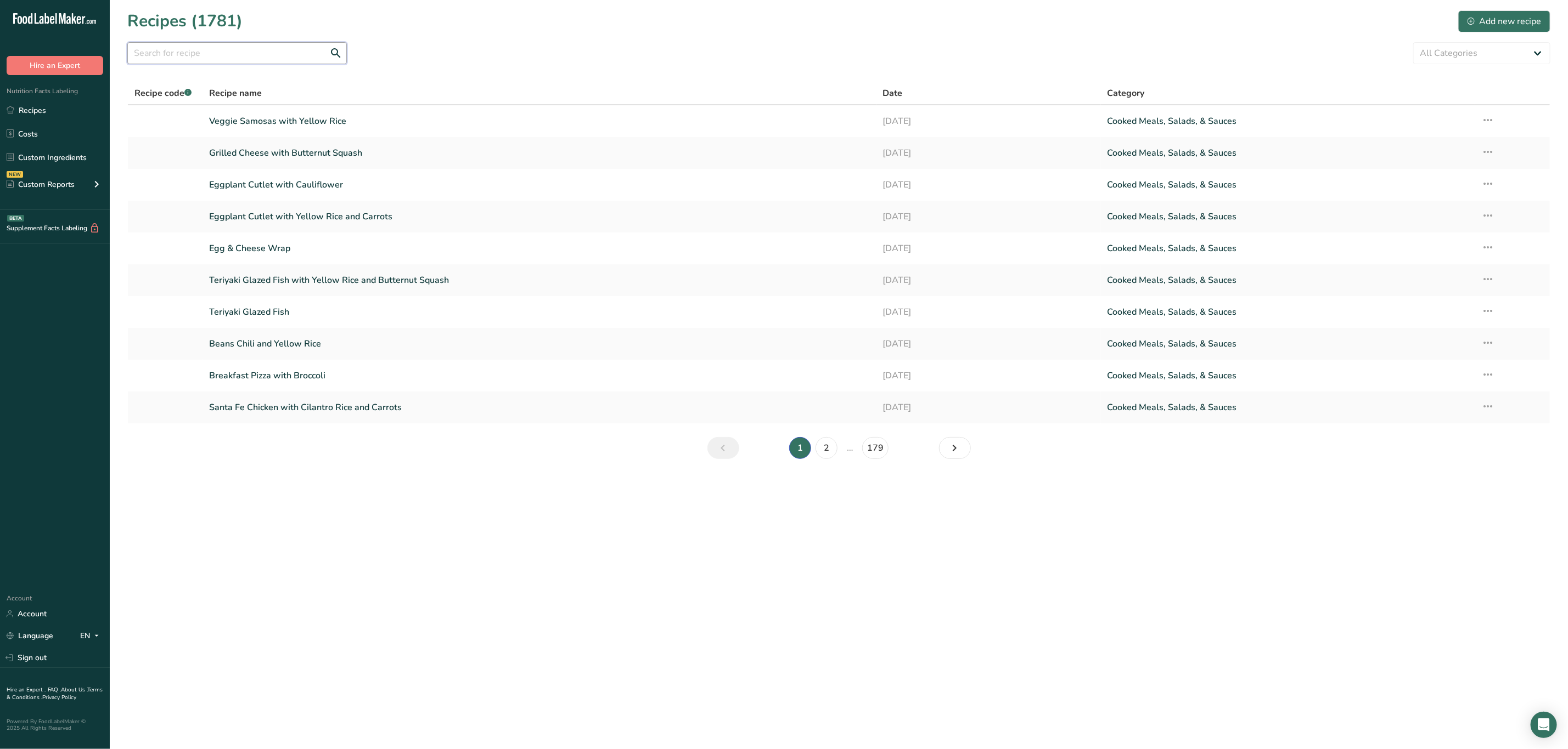
click at [291, 54] on input "text" at bounding box center [237, 54] width 220 height 22
type input "Meatballs"
click at [310, 121] on link "Meatballs and Sauce with White Rice" at bounding box center [539, 121] width 661 height 23
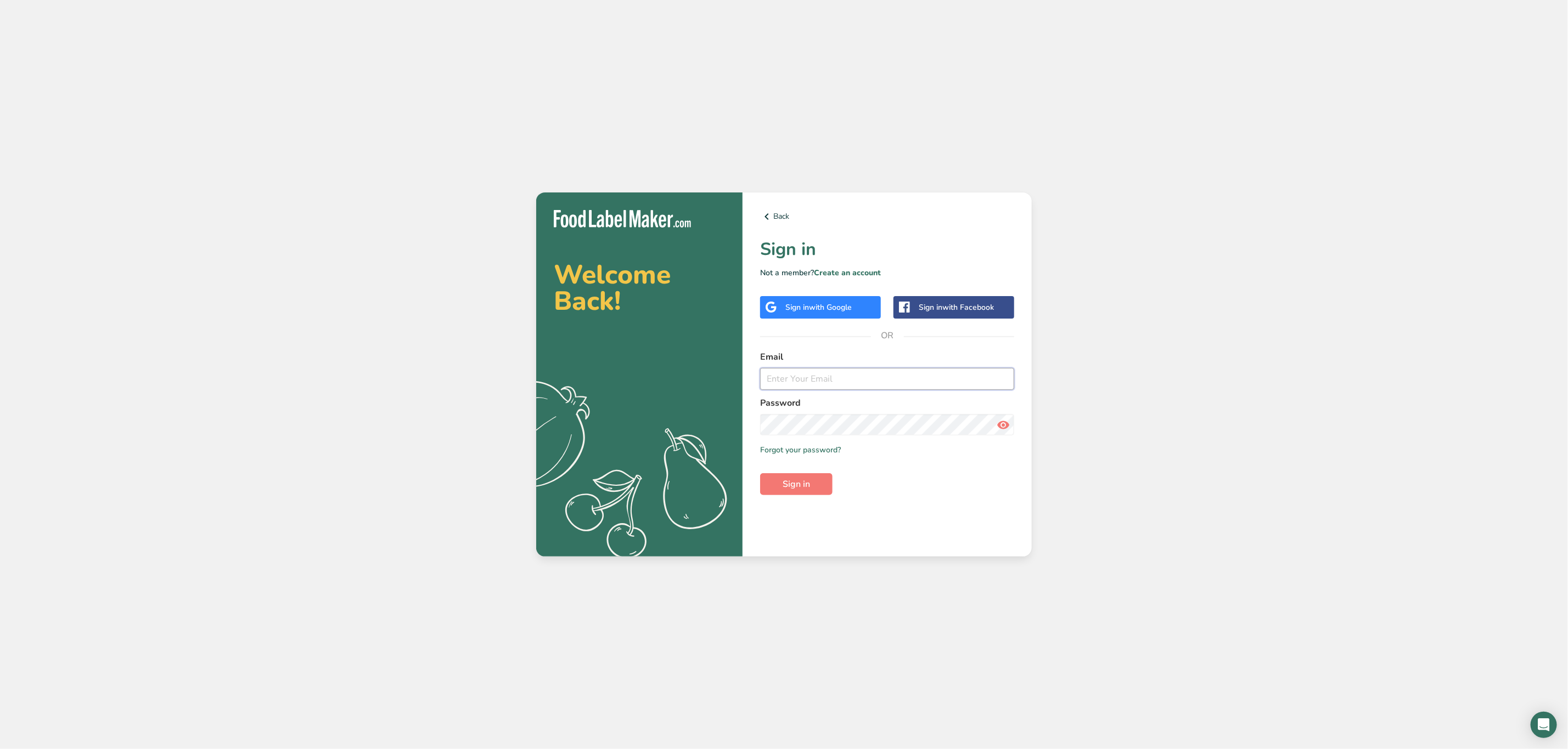
click at [813, 371] on input "email" at bounding box center [887, 380] width 254 height 22
type input "[PERSON_NAME][EMAIL_ADDRESS][PERSON_NAME][DOMAIN_NAME]"
click at [814, 494] on button "Sign in" at bounding box center [796, 485] width 72 height 22
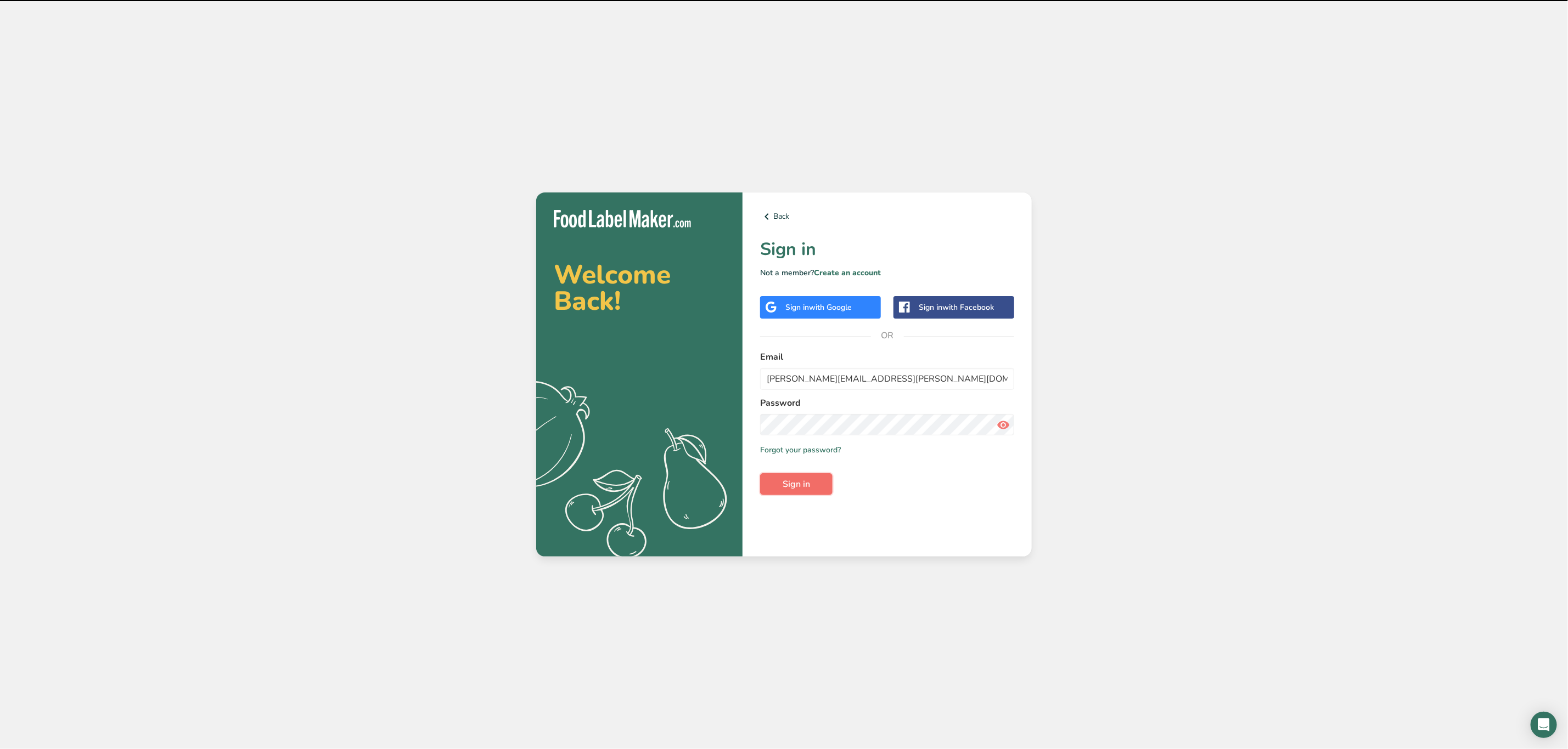
click at [822, 479] on button "Sign in" at bounding box center [796, 485] width 72 height 22
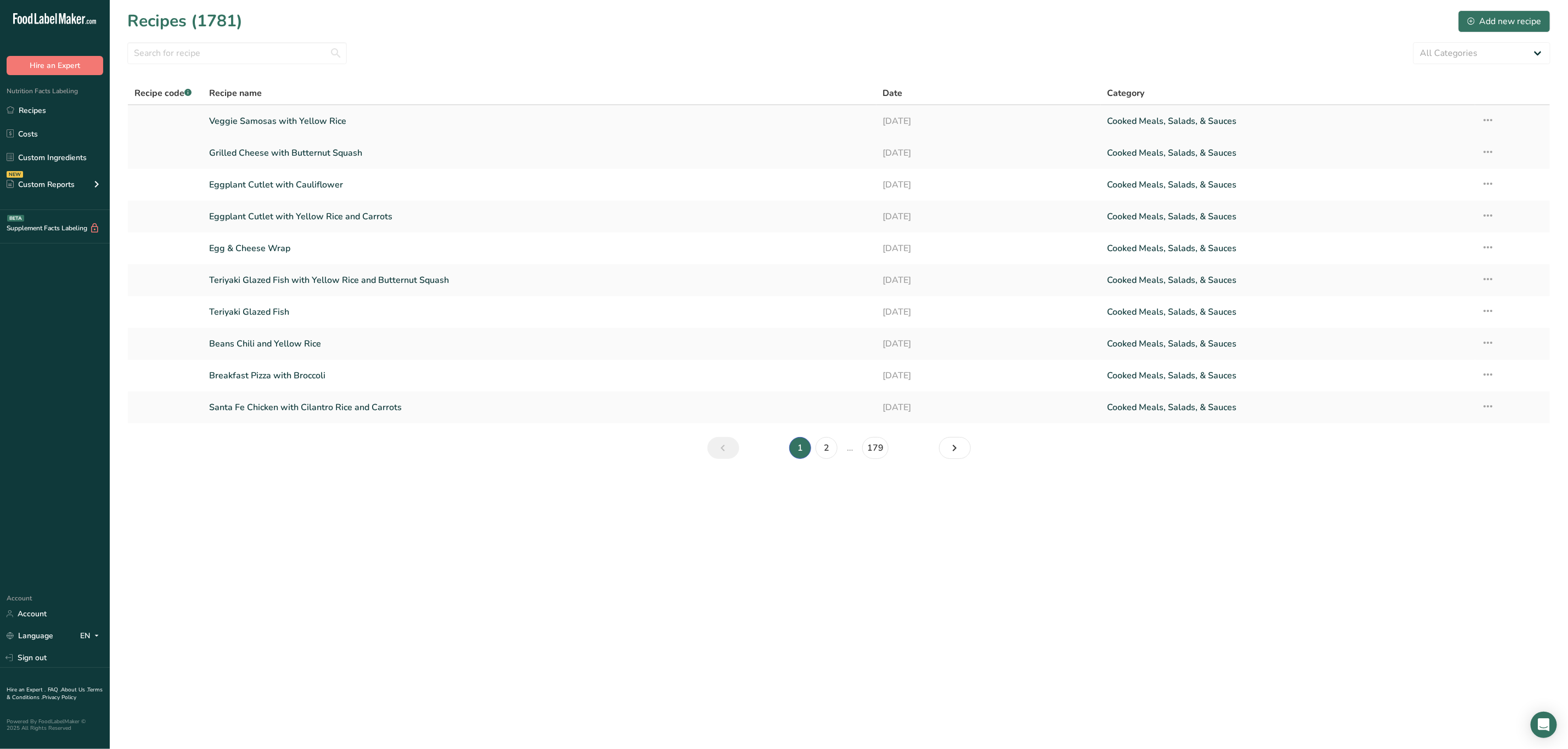
click at [313, 125] on link "Veggie Samosas with Yellow Rice" at bounding box center [539, 121] width 661 height 23
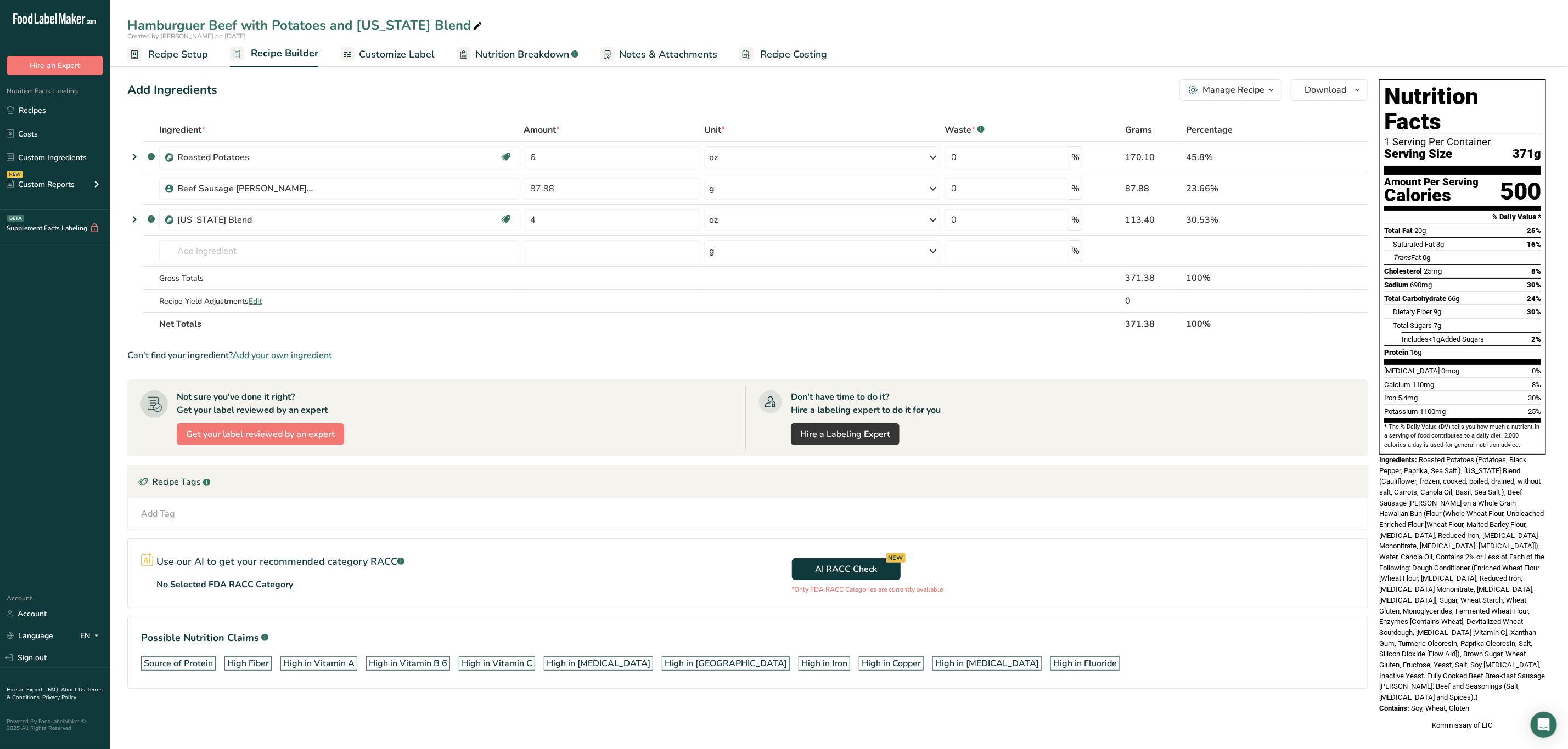
drag, startPoint x: 1421, startPoint y: 438, endPoint x: 1524, endPoint y: 663, distance: 247.5
click at [1524, 663] on div "Nutrition Facts 1 Serving Per Container Serving Size 371g Amount Per Serving Ca…" at bounding box center [1463, 405] width 176 height 661
copy div "Roasted Potatoes (Potatoes, Black Pepper, Paprika, Sea Salt ), California Blend…"
click at [1457, 550] on div "Ingredients: Roasted Potatoes (Potatoes, Black Pepper, Paprika, Sea Salt ), Cal…" at bounding box center [1463, 578] width 167 height 248
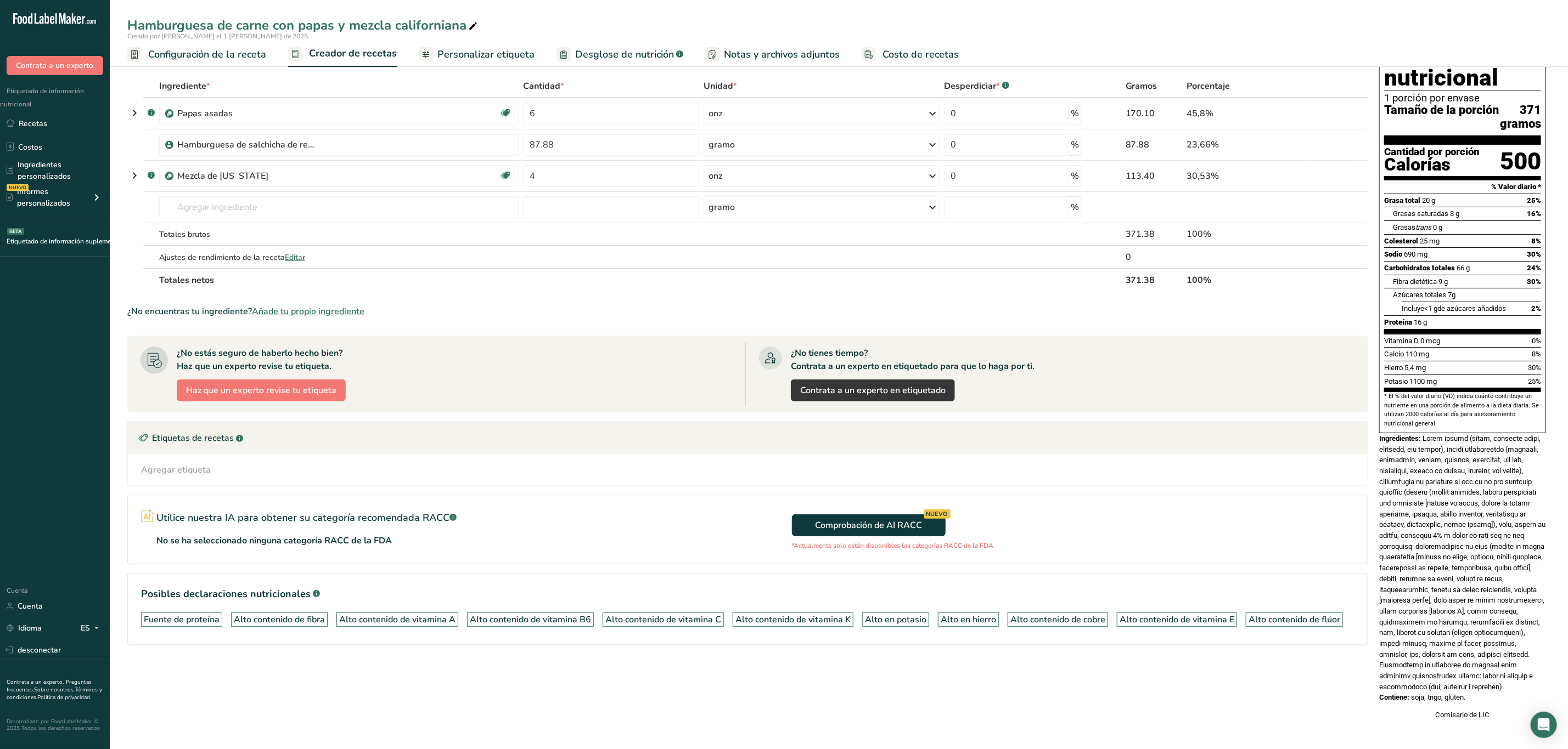
scroll to position [71, 0]
drag, startPoint x: 1426, startPoint y: 429, endPoint x: 1539, endPoint y: 683, distance: 278.0
click at [1539, 683] on div "Información nutricional 1 porción por envase Tamaño de la porción 371 gramos Ca…" at bounding box center [1463, 378] width 176 height 695
copy div "Papas asadas (papas, pimienta negra, pimentón, sal marina), mezcla californiana…"
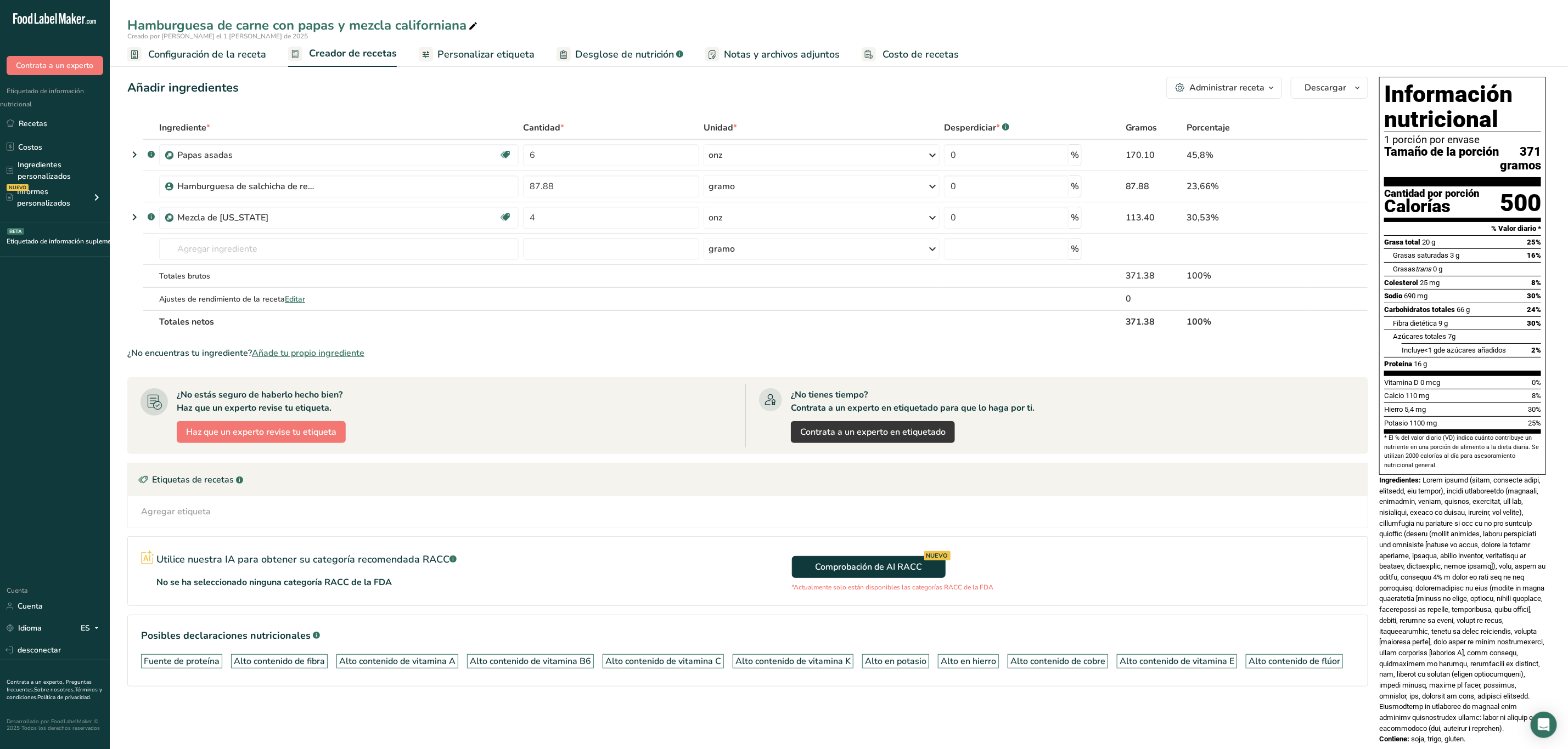
scroll to position [0, 0]
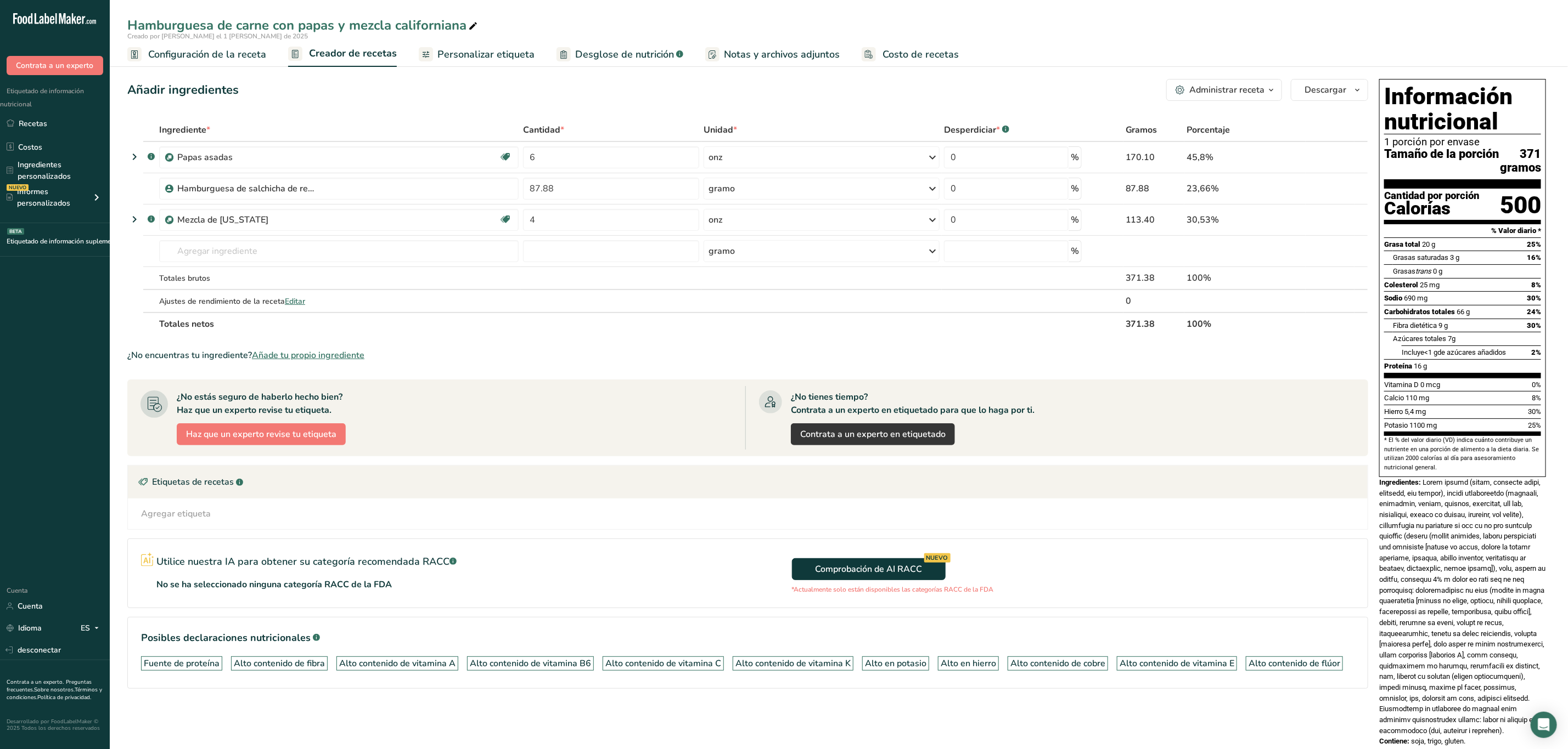
click at [1438, 590] on div "Ingredientes:" at bounding box center [1463, 607] width 167 height 260
click at [1446, 629] on font at bounding box center [1463, 607] width 166 height 257
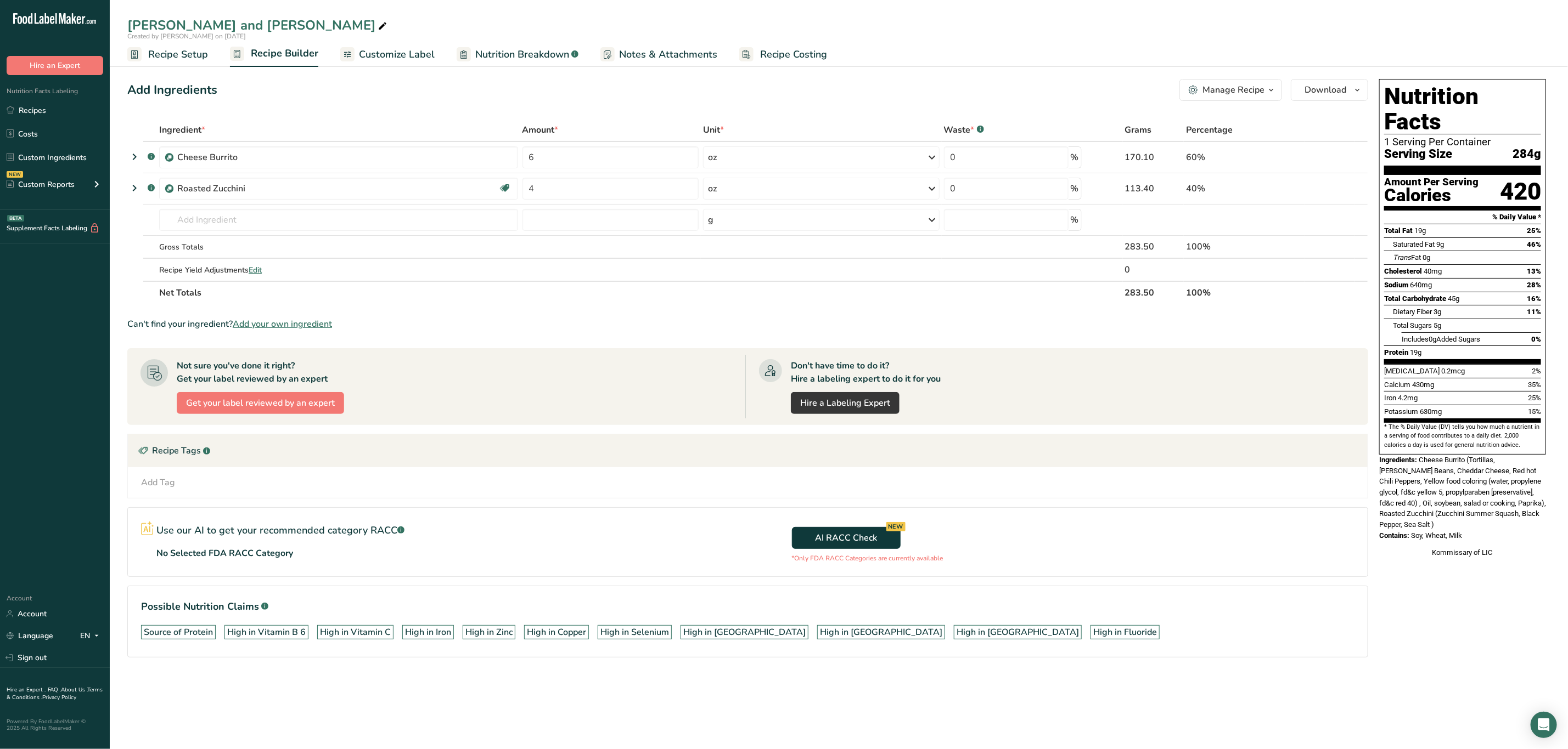
drag, startPoint x: 1420, startPoint y: 438, endPoint x: 1492, endPoint y: 519, distance: 108.4
click at [1492, 519] on div "Nutrition Facts 1 Serving Per Container Serving Size 284g Amount Per Serving Ca…" at bounding box center [1463, 319] width 176 height 489
copy div "Cheese Burrito (Tortillas, [PERSON_NAME] Beans, Cheddar Cheese, Red hot Chili P…"
click at [1441, 489] on span "Cheese Burrito (Tortillas, Pinto Beans, Cheddar Cheese, Red hot Chili Peppers, …" at bounding box center [1463, 492] width 167 height 73
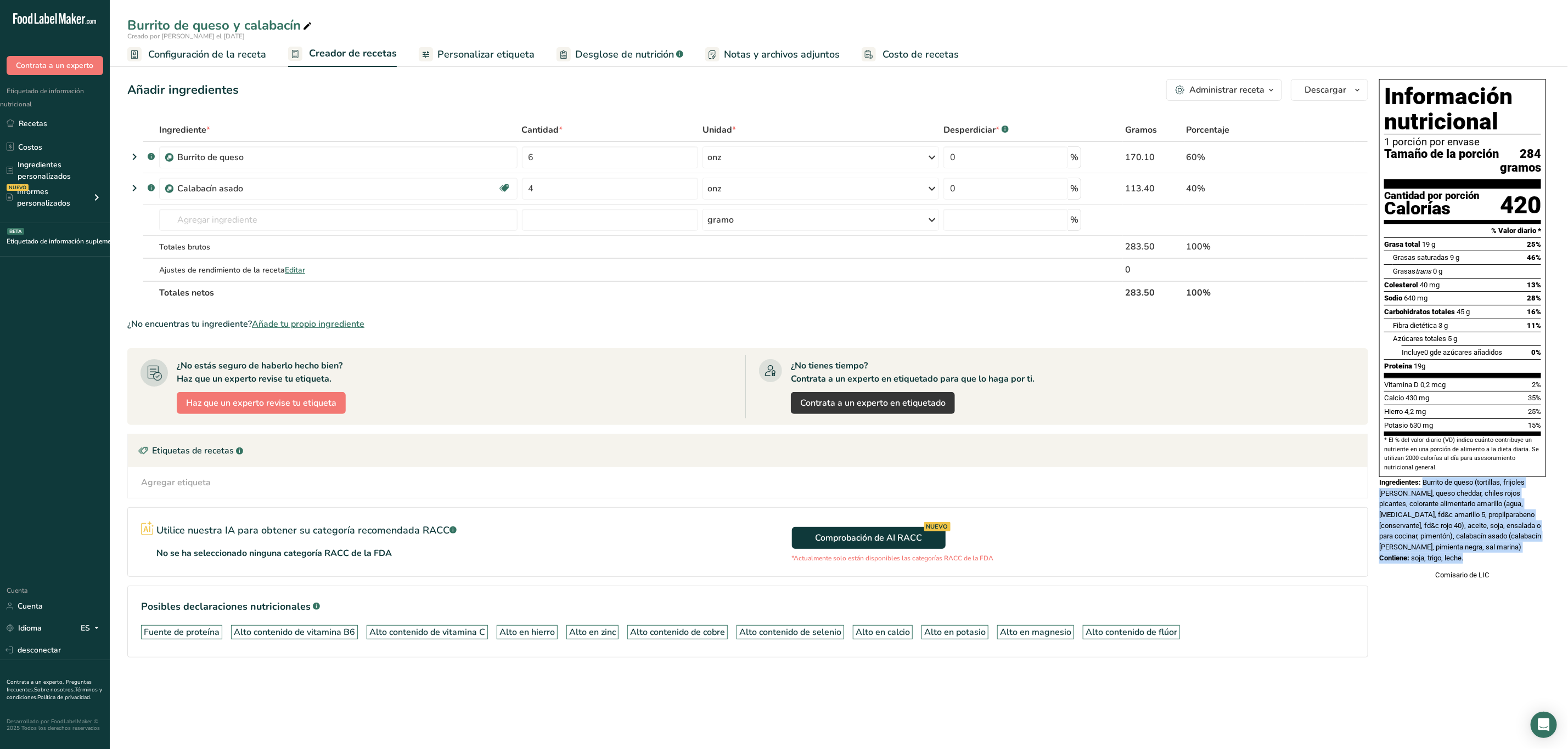
drag, startPoint x: 1426, startPoint y: 496, endPoint x: 1489, endPoint y: 586, distance: 109.9
click at [1489, 586] on div "Información nutricional 1 porción por envase Tamaño de la porción 284 gramos Ca…" at bounding box center [1463, 330] width 176 height 511
copy div "Burrito de queso (tortillas, frijoles pintos, queso cheddar, chiles rojos pican…"
click at [1490, 585] on div "Información nutricional 1 porción por envase Tamaño de la porción 284 gramos Ca…" at bounding box center [1463, 330] width 176 height 511
click at [1473, 581] on div "Comisario de LIC" at bounding box center [1463, 575] width 167 height 11
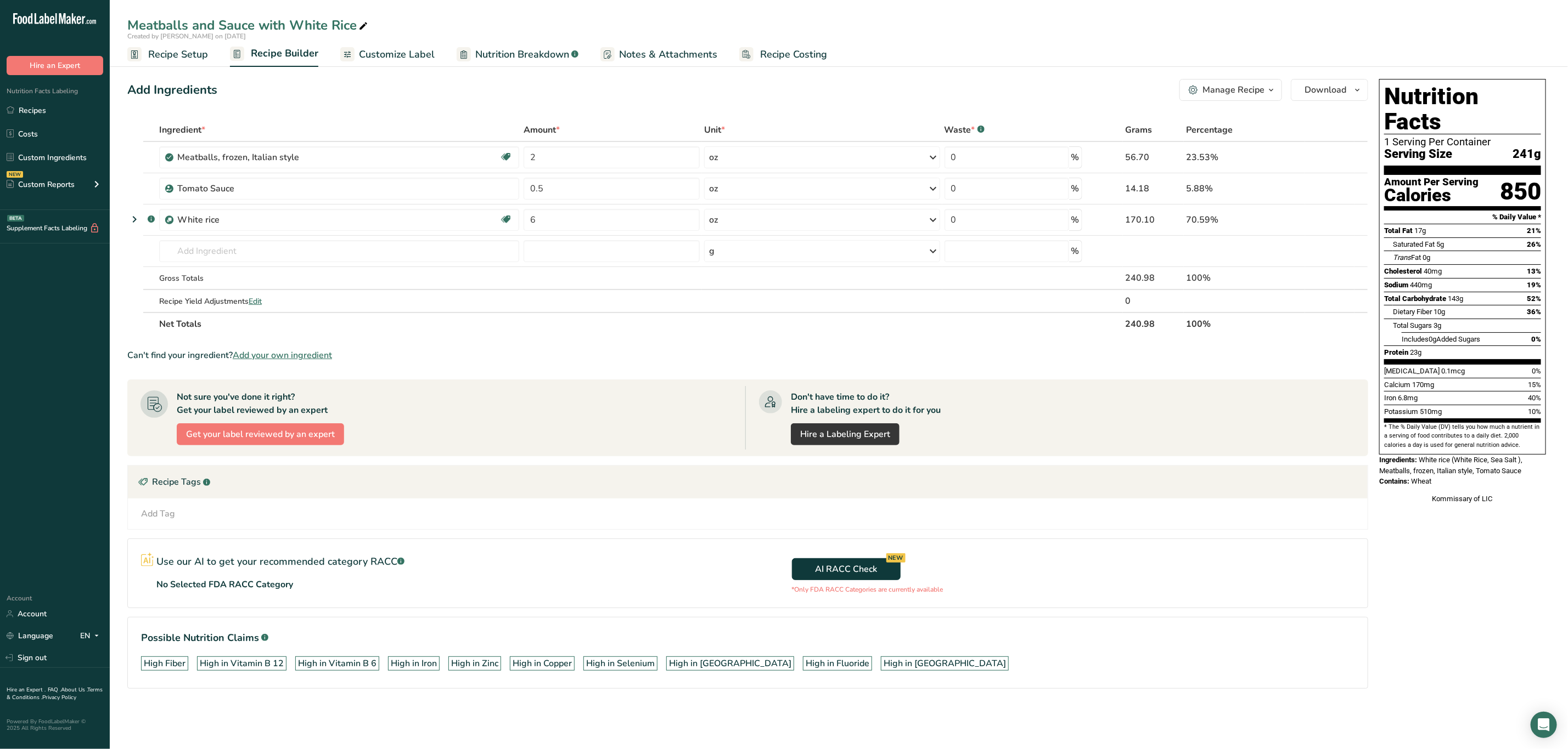
drag, startPoint x: 1421, startPoint y: 437, endPoint x: 1449, endPoint y: 463, distance: 38.2
click at [1449, 463] on div "Nutrition Facts 1 Serving Per Container Serving Size 241g Amount Per Serving Ca…" at bounding box center [1463, 292] width 176 height 434
copy div "White rice (White Rice, Sea Salt ), Meatballs, frozen, Italian style, Tomato Sa…"
click at [1457, 593] on div "Nutrition Facts 1 Serving Per Container Serving Size 241g Amount Per Serving Ca…" at bounding box center [1463, 399] width 176 height 649
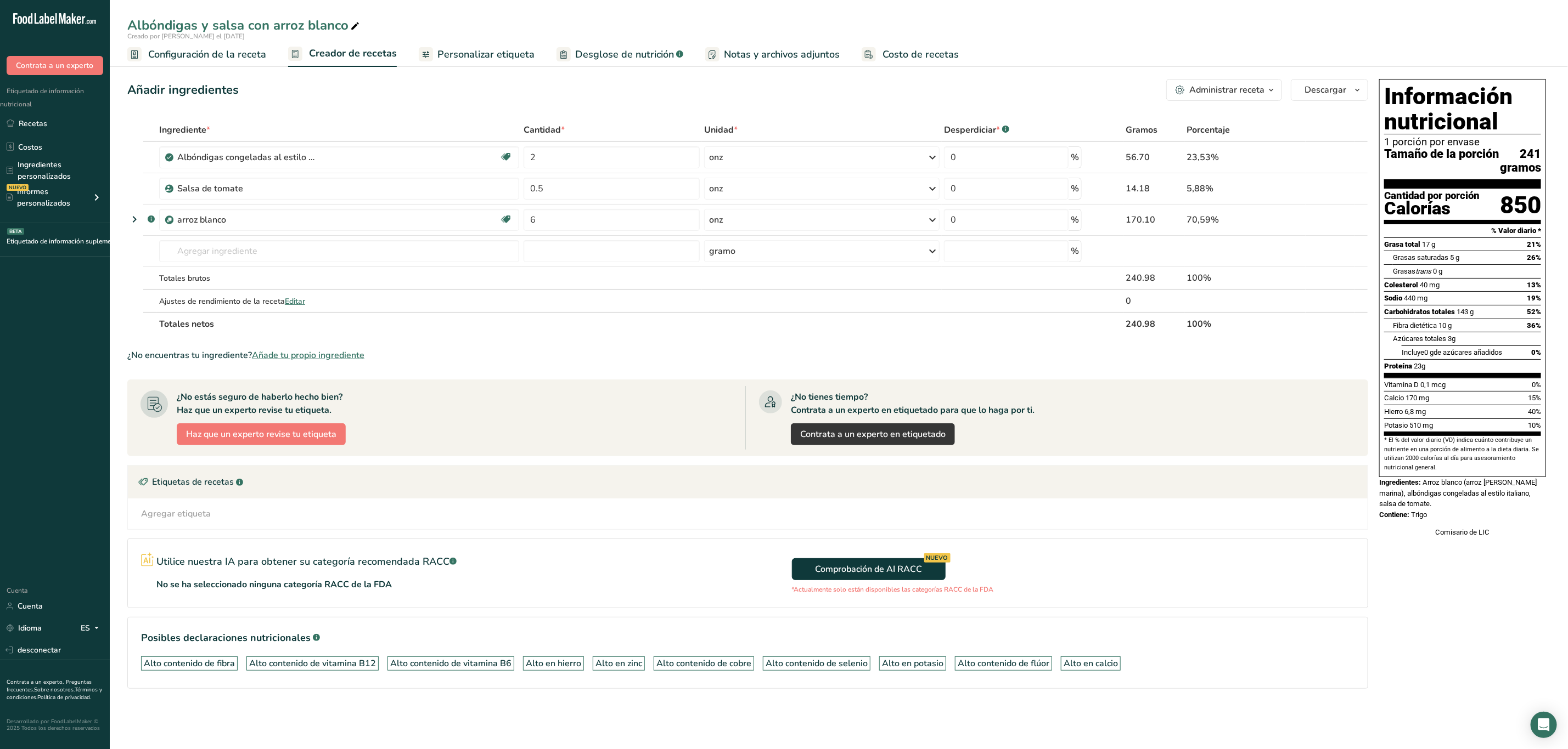
drag, startPoint x: 1424, startPoint y: 497, endPoint x: 1453, endPoint y: 532, distance: 45.5
click at [1453, 532] on div "Información nutricional 1 porción por envase Tamaño de la porción 241 gramos Ca…" at bounding box center [1463, 308] width 176 height 467
copy div "Arroz blanco (arroz blanco, sal marina), albóndigas congeladas al estilo italia…"
click at [1490, 582] on div "Información nutricional 1 porción por envase Tamaño de la porción 241 gramos Ca…" at bounding box center [1463, 399] width 176 height 649
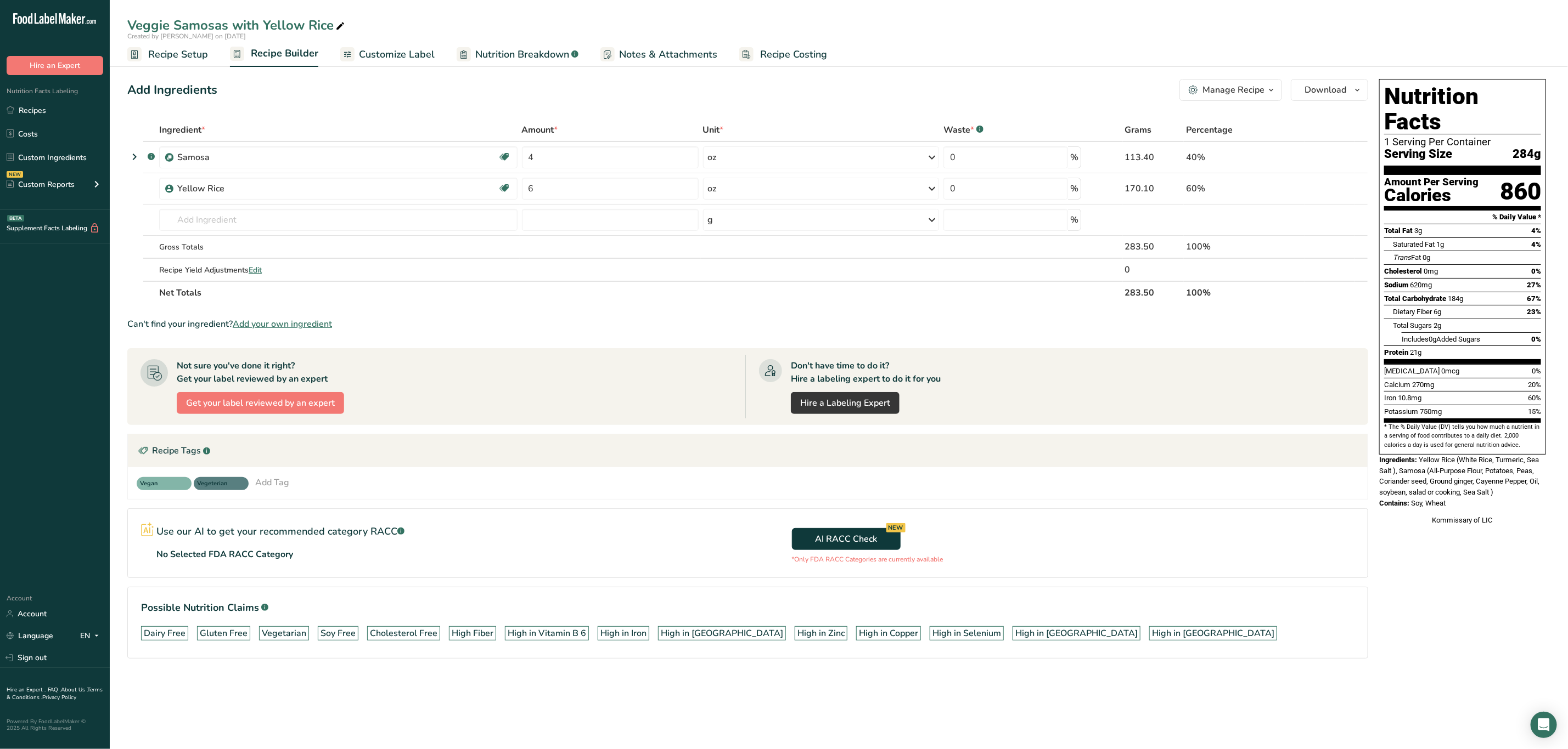
drag, startPoint x: 1421, startPoint y: 436, endPoint x: 1489, endPoint y: 482, distance: 82.1
click at [1489, 482] on div "Nutrition Facts 1 Serving Per Container Serving Size 284g Amount Per Serving Ca…" at bounding box center [1463, 303] width 176 height 456
copy div "Yellow Rice (White Rice, Turmeric, Sea Salt ), Samosa (All-Purpose Flour, Potat…"
click at [1457, 536] on div "Nutrition Facts 1 Serving Per Container Serving Size 284g Amount Per Serving Ca…" at bounding box center [1463, 384] width 176 height 620
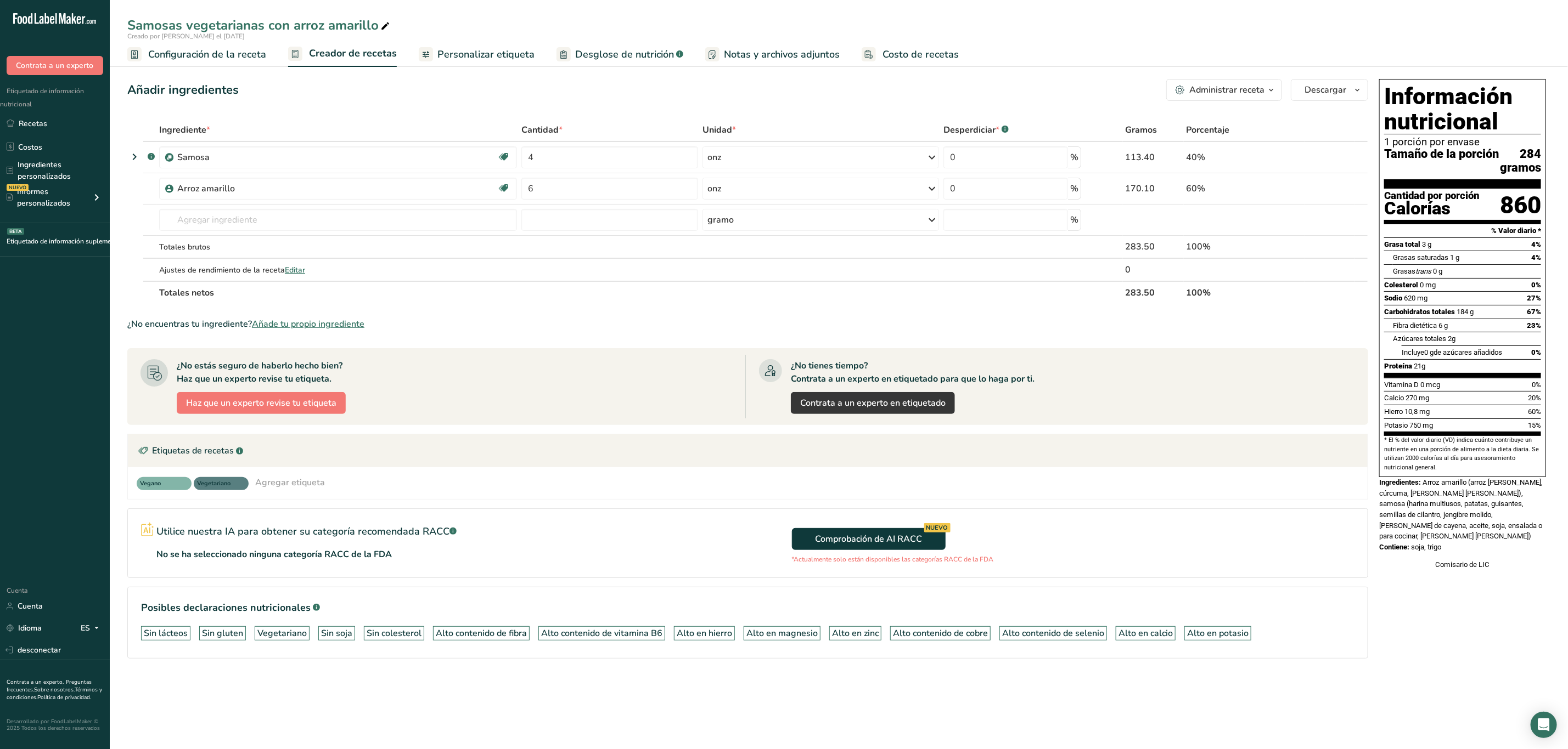
drag, startPoint x: 1426, startPoint y: 497, endPoint x: 1465, endPoint y: 549, distance: 65.0
click at [1465, 549] on div "Información nutricional 1 porción por envase Tamaño de la porción 284 gramos Ca…" at bounding box center [1463, 324] width 176 height 500
copy div "Arroz amarillo (arroz [PERSON_NAME], cúrcuma, [PERSON_NAME] [PERSON_NAME]), sam…"
click at [1489, 667] on div "Información nutricional 1 porción por envase Tamaño de la porción 284 gramos Ca…" at bounding box center [1463, 384] width 176 height 620
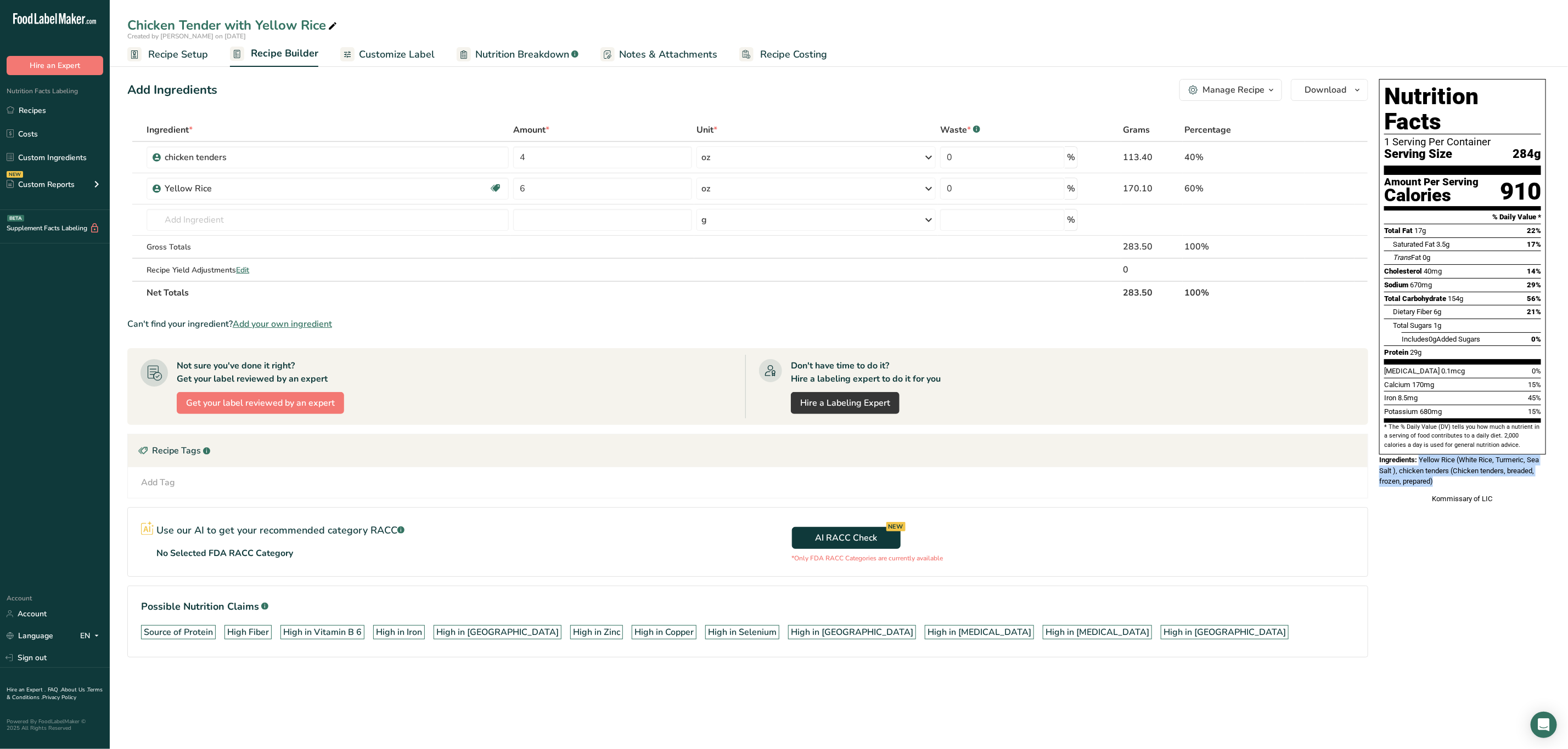
drag, startPoint x: 1421, startPoint y: 434, endPoint x: 1459, endPoint y: 460, distance: 46.0
click at [1459, 460] on div "Ingredients: Yellow Rice (White Rice, Turmeric, Sea Salt ), chicken tenders (Ch…" at bounding box center [1463, 470] width 167 height 32
copy span "Yellow Rice (White Rice, Turmeric, Sea Salt ), chicken tenders (Chicken tenders…"
click at [1431, 524] on div "Nutrition Facts 1 Serving Per Container Serving Size 284g Amount Per Serving Ca…" at bounding box center [1463, 383] width 176 height 618
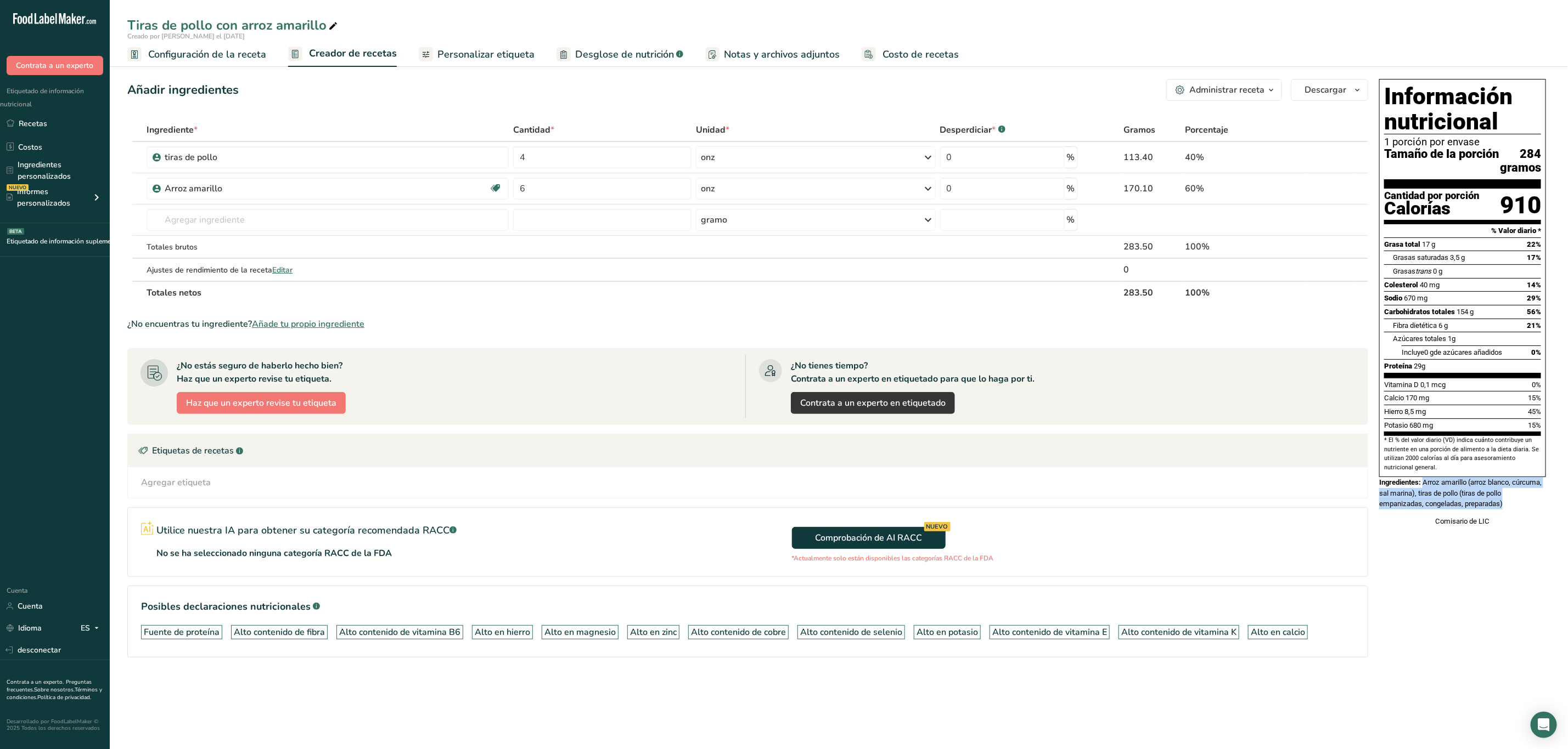
drag, startPoint x: 1425, startPoint y: 498, endPoint x: 1523, endPoint y: 525, distance: 101.7
click at [1523, 510] on div "Ingredientes: Arroz amarillo (arroz blanco, cúrcuma, sal marina), tiras de poll…" at bounding box center [1463, 493] width 167 height 32
copy font "Arroz amarillo (arroz blanco, cúrcuma, sal marina), tiras de pollo (tiras de po…"
drag, startPoint x: 1515, startPoint y: 336, endPoint x: 1530, endPoint y: 398, distance: 63.8
click at [1516, 332] on div "Fibra dietética 6 g 21%" at bounding box center [1466, 325] width 148 height 14
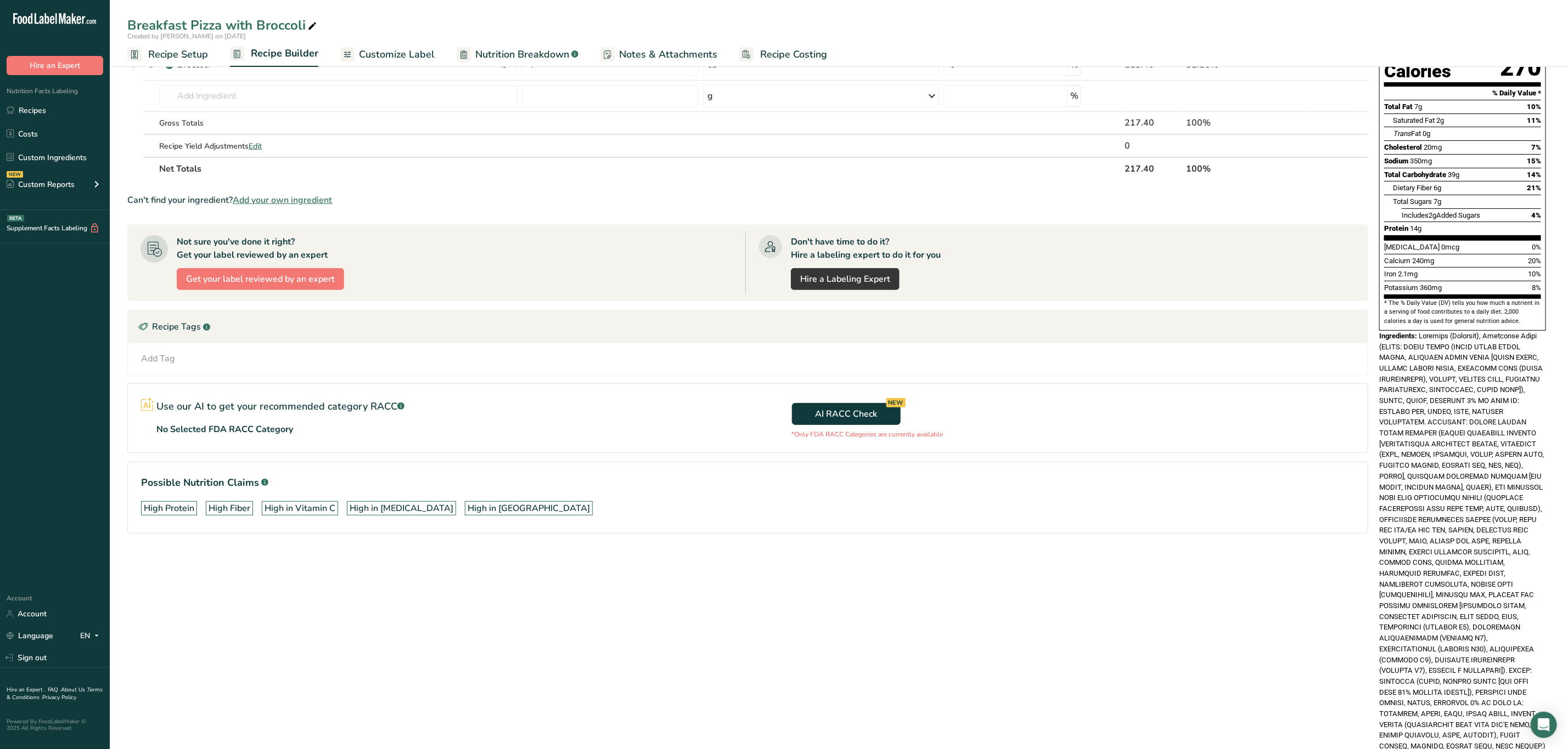
scroll to position [162, 0]
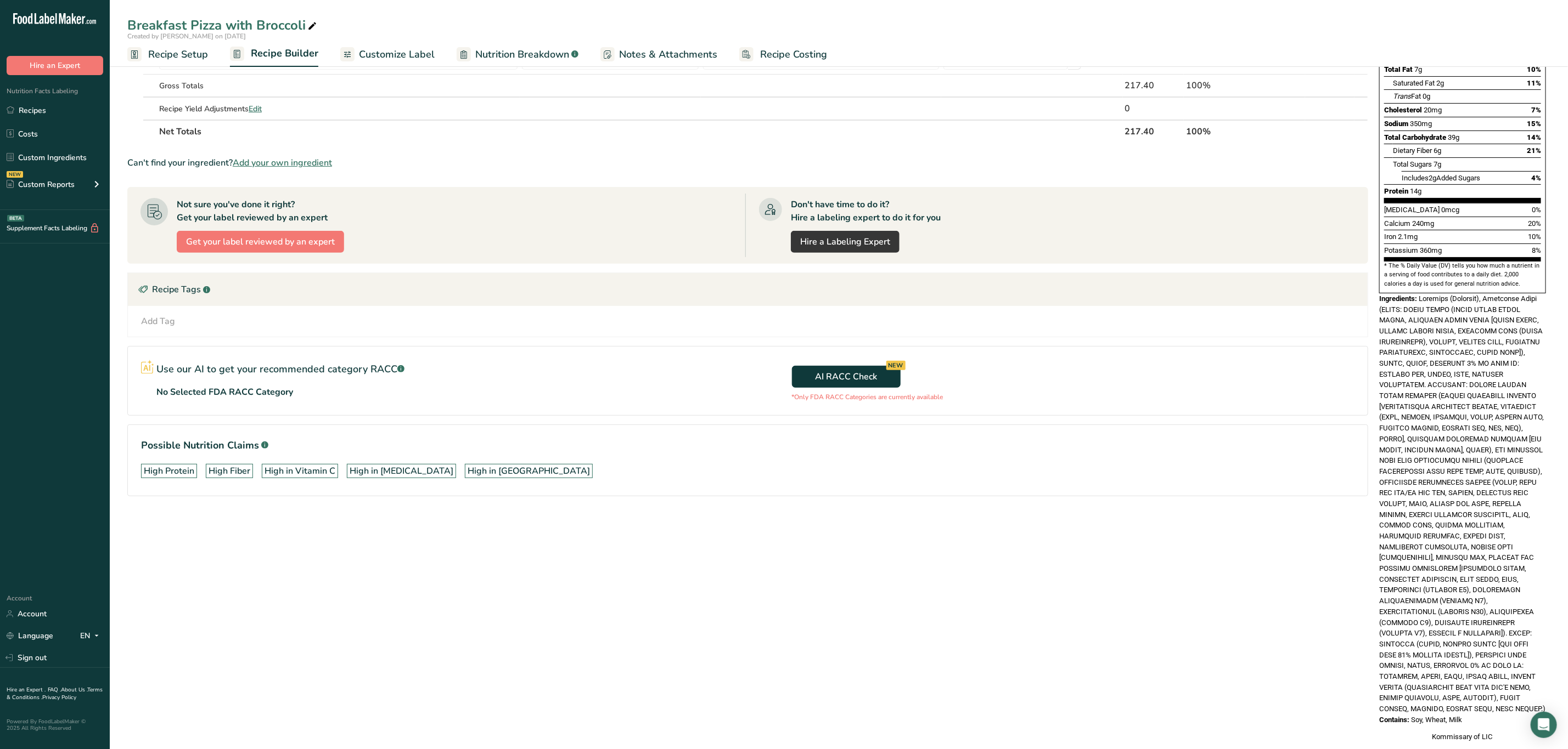
drag, startPoint x: 1421, startPoint y: 275, endPoint x: 1487, endPoint y: 690, distance: 420.2
click at [1487, 690] on div "Nutrition Facts 1 Serving Per Container Serving Size 217g Amount Per Serving Ca…" at bounding box center [1463, 330] width 176 height 834
copy div "Broccoli (Broccoli), Breakfast Pizza (CRUST: FLOUR BLEND (WHITE WHOLE WHEAT FLO…"
click at [1471, 412] on div "Ingredients:" at bounding box center [1463, 504] width 167 height 421
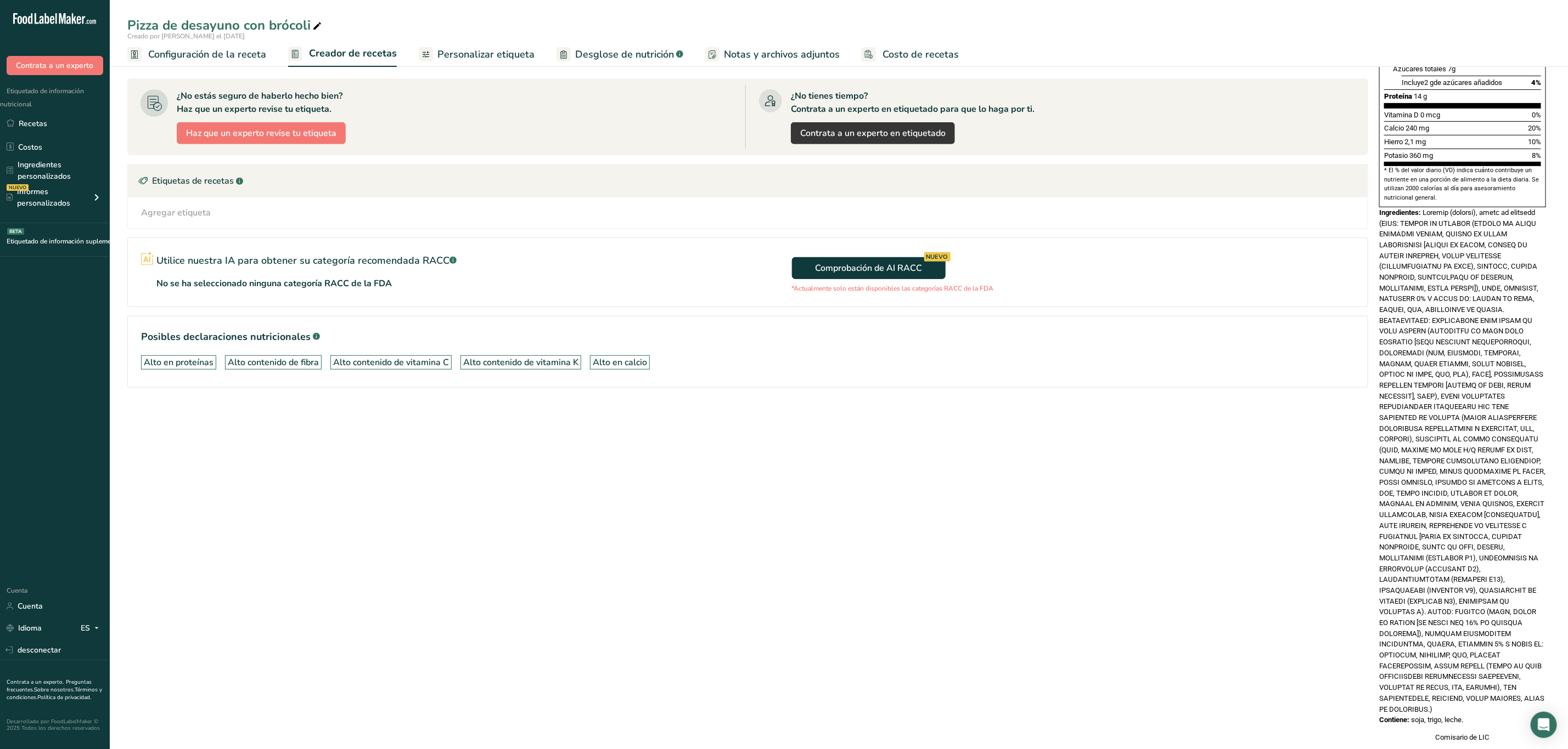
scroll to position [309, 0]
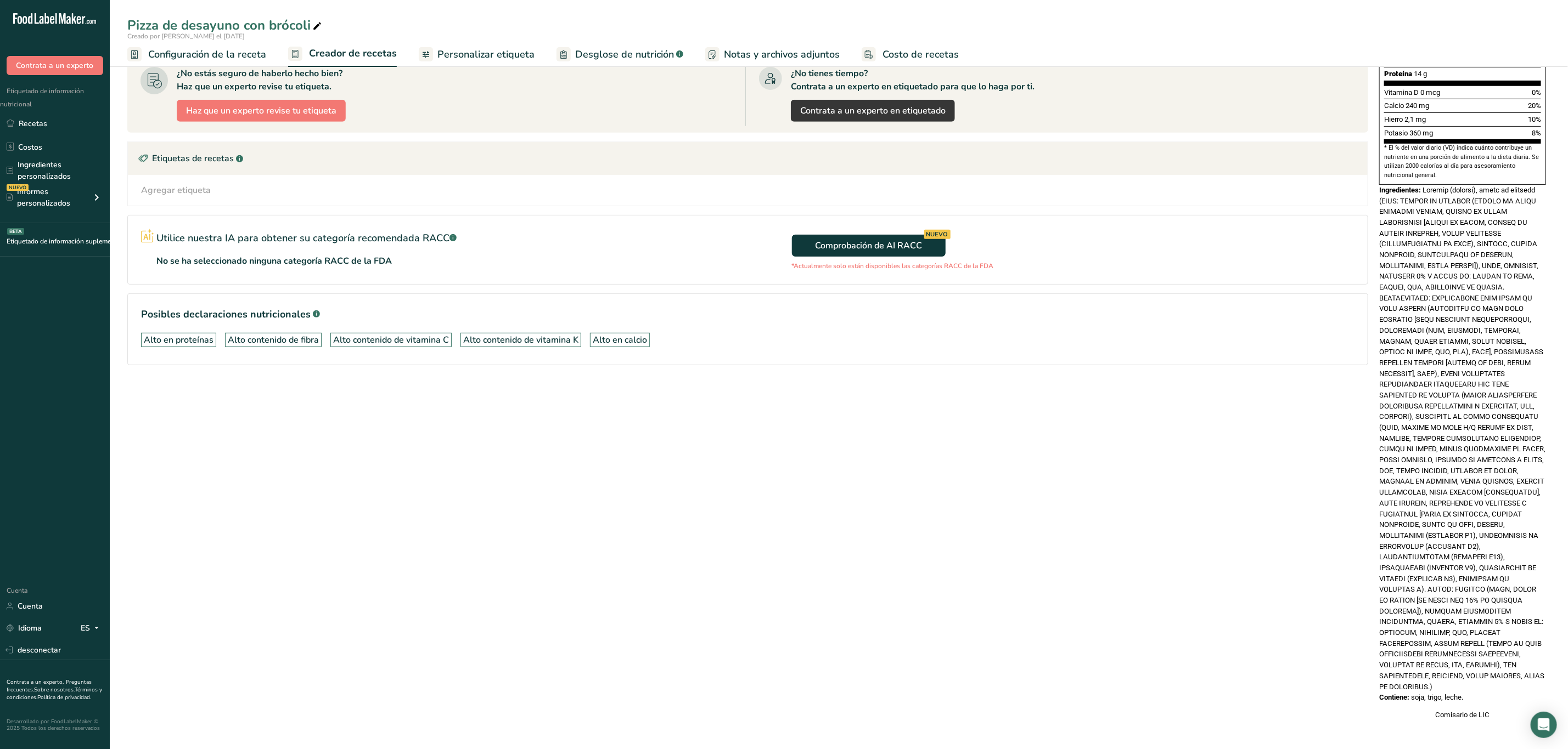
drag, startPoint x: 1424, startPoint y: 189, endPoint x: 1505, endPoint y: 691, distance: 508.5
click at [1505, 691] on div "Información nutricional 1 porción por envase Tamaño de la porción 217 gramos Ca…" at bounding box center [1463, 253] width 176 height 943
copy div "Brócoli (brócoli), pizza de desayuno (BASE: MEZCLA DE HARINAS (HARINA DE TRIGO …"
click at [1513, 452] on font at bounding box center [1463, 438] width 166 height 505
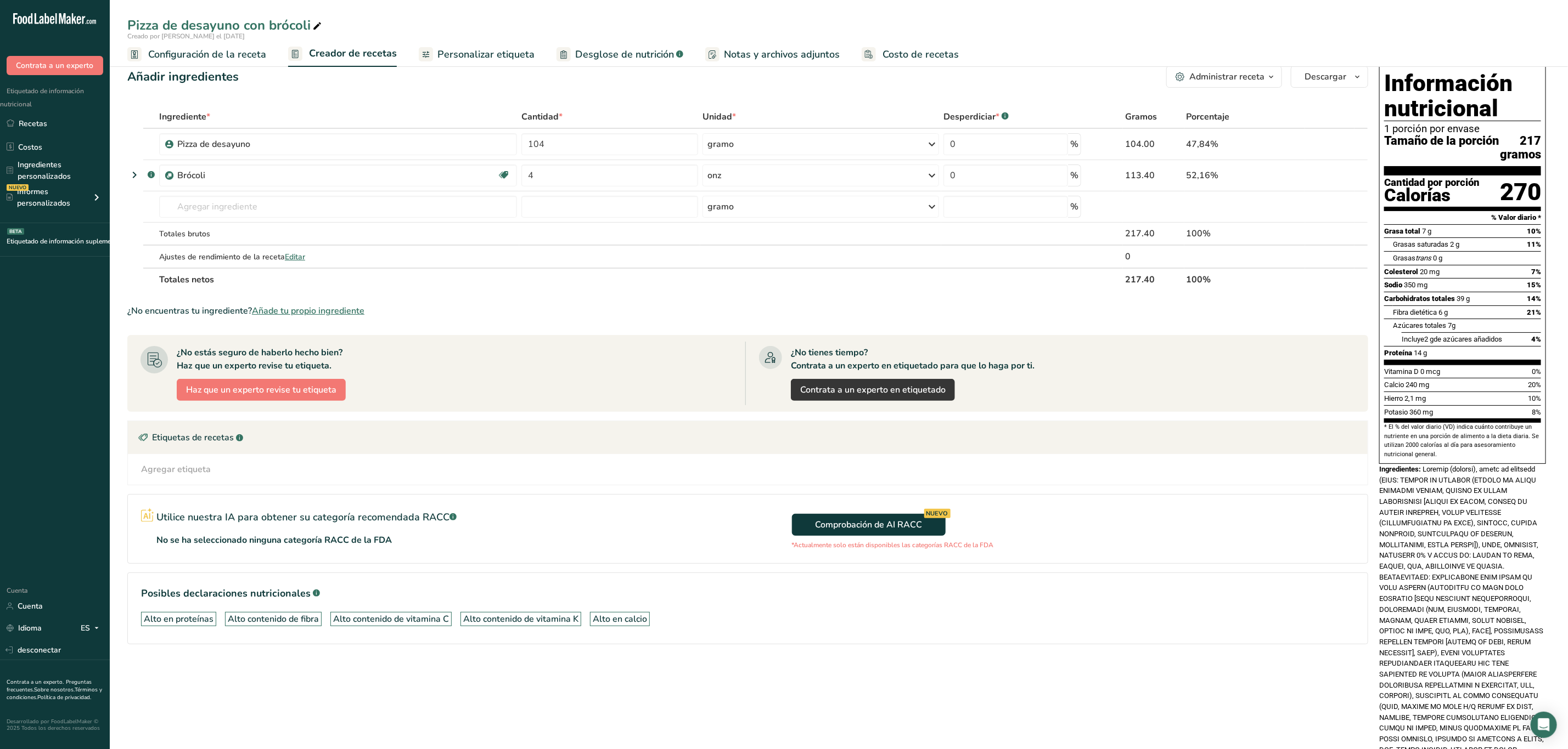
scroll to position [0, 0]
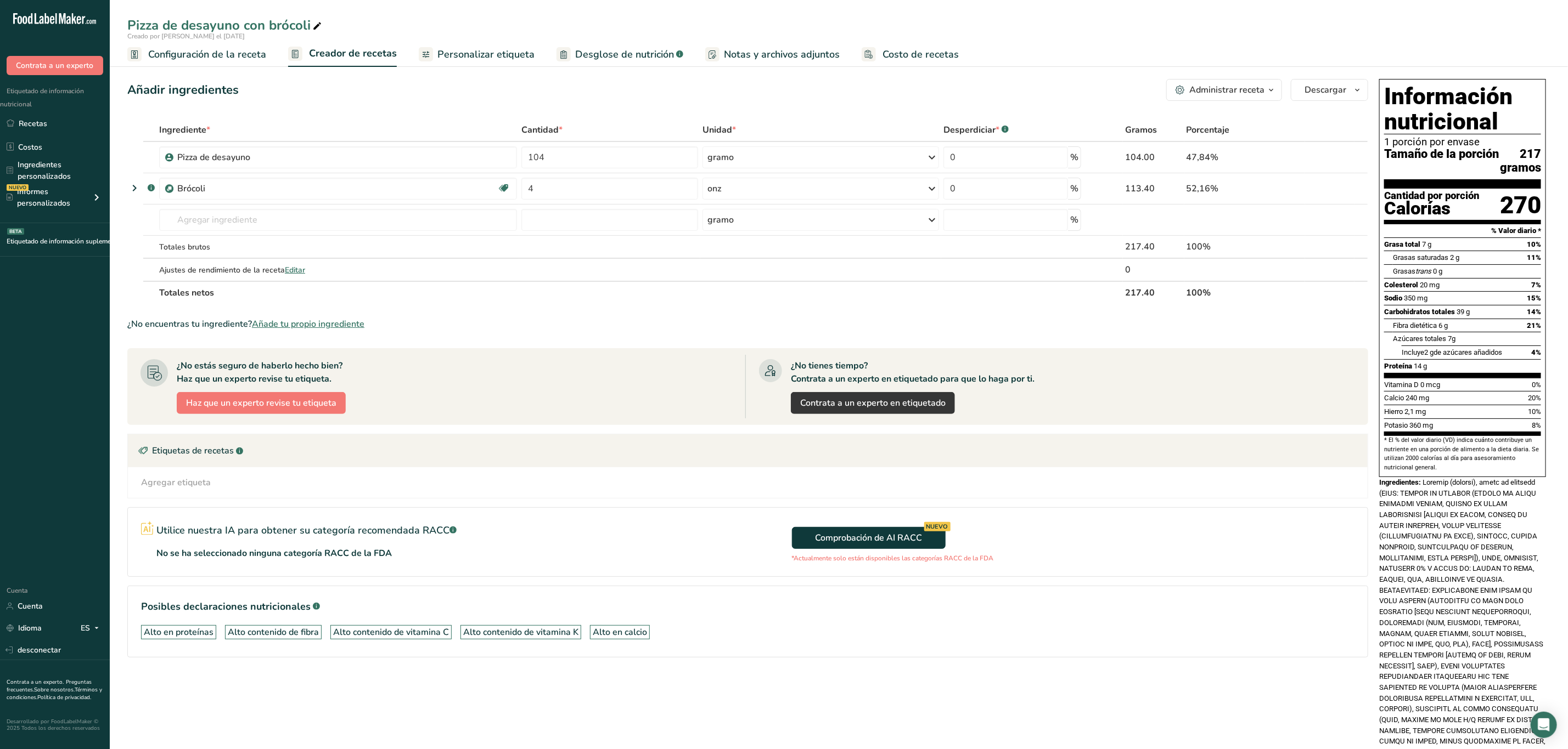
click at [1490, 580] on div "Ingredientes:" at bounding box center [1463, 731] width 167 height 507
click at [1458, 590] on div "Ingredientes:" at bounding box center [1463, 731] width 167 height 507
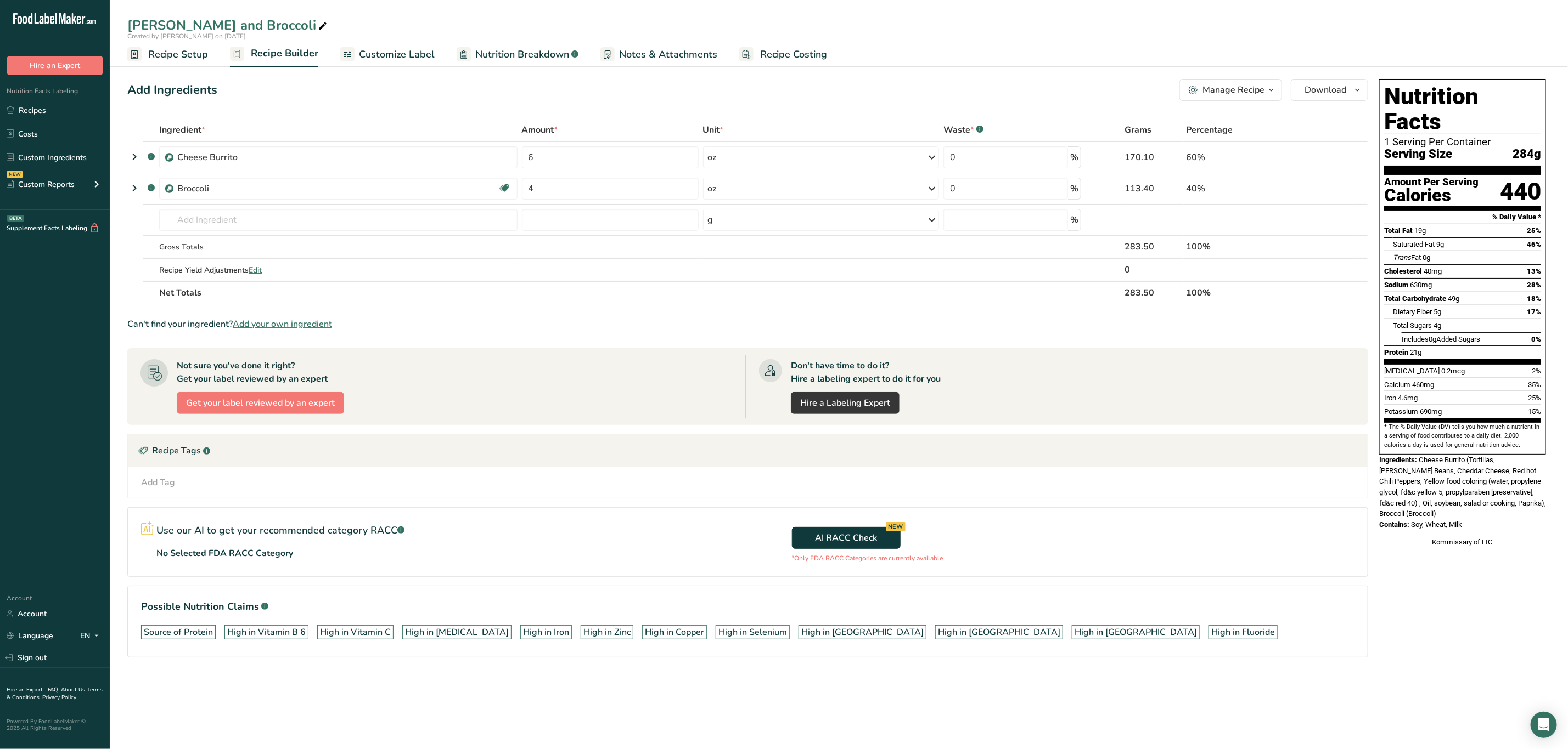
drag, startPoint x: 1421, startPoint y: 436, endPoint x: 1491, endPoint y: 498, distance: 93.5
click at [1491, 498] on div "Nutrition Facts 1 Serving Per Container Serving Size 284g Amount Per Serving Ca…" at bounding box center [1463, 313] width 176 height 477
copy div "Cheese Burrito (Tortillas, Pinto Beans, Cheddar Cheese, Red hot Chili Peppers, …"
click at [1456, 521] on span "Soy, Wheat, Milk" at bounding box center [1436, 525] width 51 height 8
click at [1516, 494] on div "Ingredients: Cheese Burrito (Tortillas, Pinto Beans, Cheddar Cheese, Red hot Ch…" at bounding box center [1463, 487] width 167 height 65
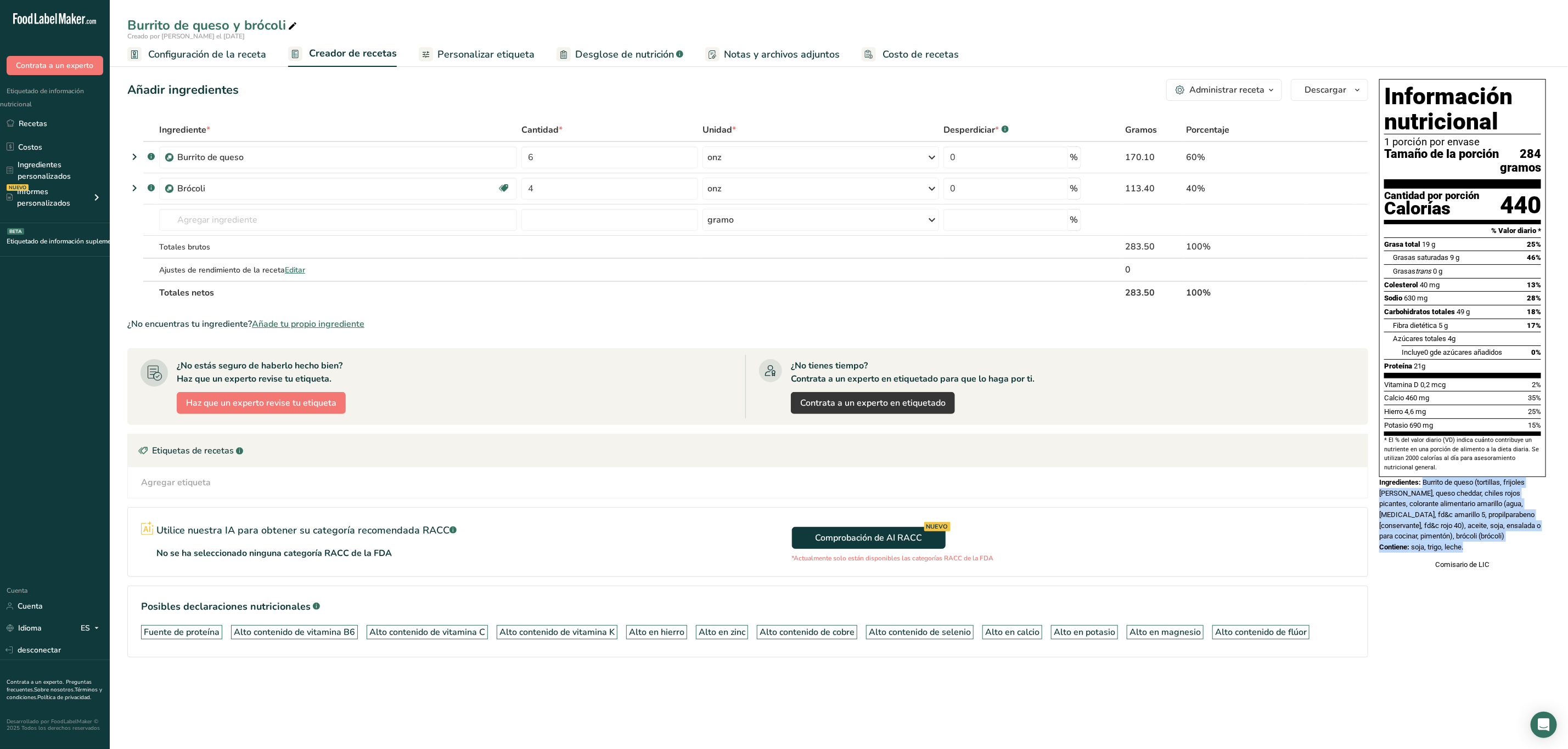
drag, startPoint x: 1424, startPoint y: 498, endPoint x: 1489, endPoint y: 570, distance: 97.0
click at [1489, 570] on div "Información nutricional 1 porción por envase Tamaño de la porción 284 gramos Ca…" at bounding box center [1463, 324] width 176 height 500
copy div "Burrito de queso (tortillas, frijoles pintos, queso cheddar, chiles rojos pican…"
click at [1486, 519] on font "Burrito de queso (tortillas, frijoles pintos, queso cheddar, chiles rojos pican…" at bounding box center [1460, 509] width 162 height 62
click at [1476, 540] on font "Burrito de queso (tortillas, frijoles pintos, queso cheddar, chiles rojos pican…" at bounding box center [1460, 509] width 162 height 62
